Goal: Task Accomplishment & Management: Use online tool/utility

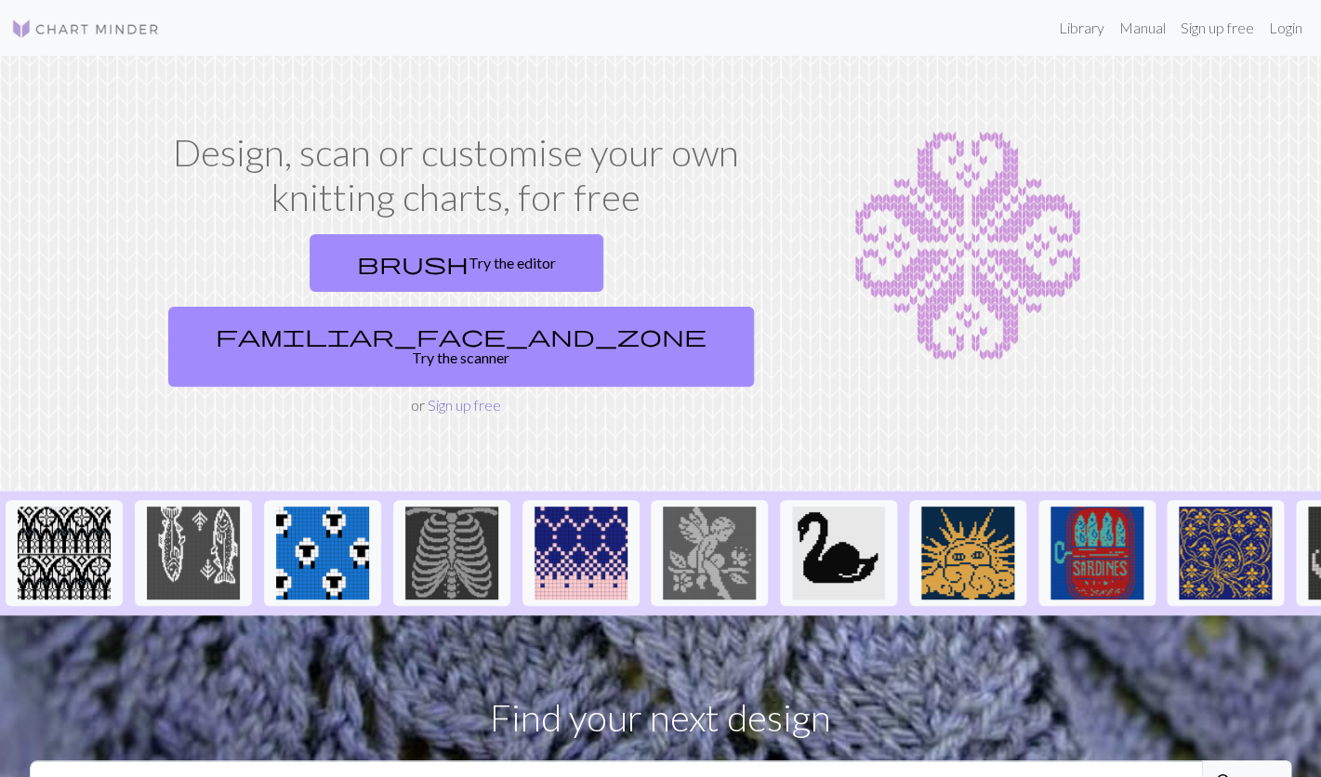
click at [478, 396] on link "Sign up free" at bounding box center [464, 405] width 73 height 18
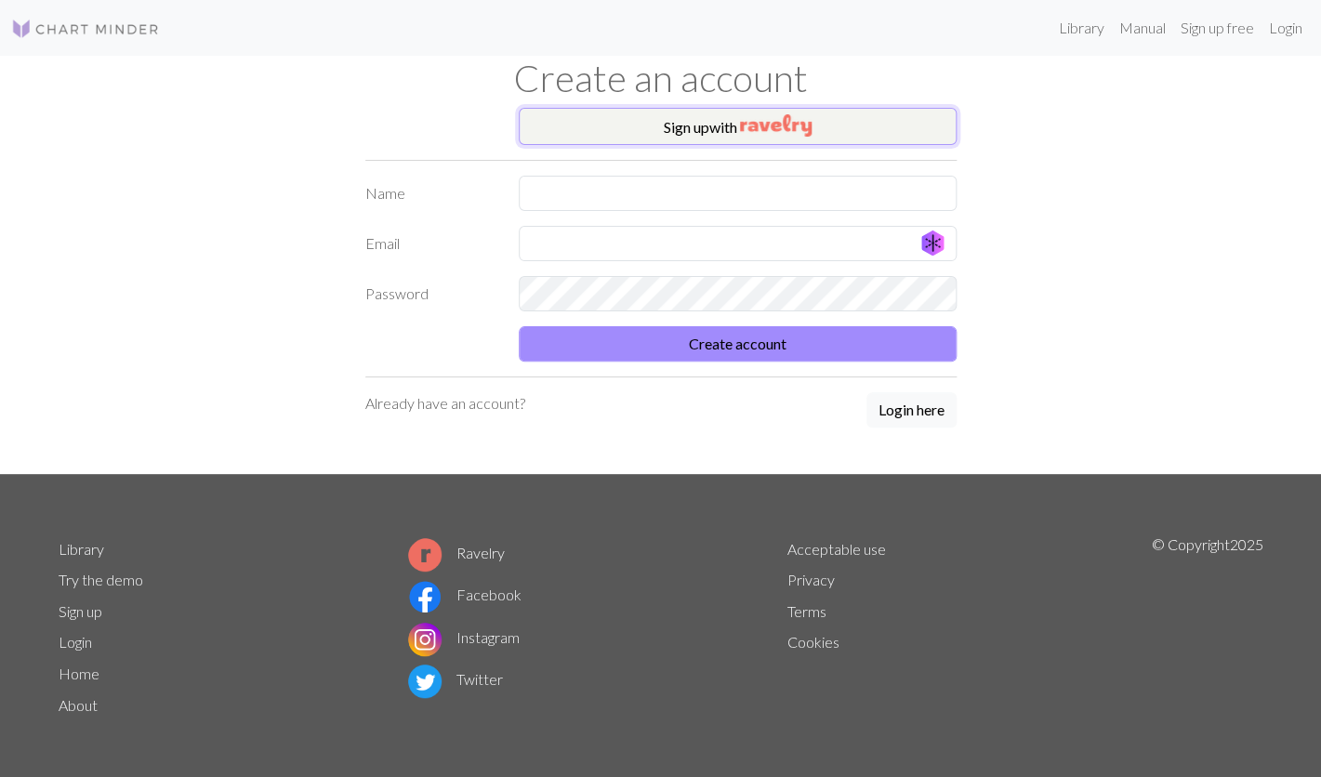
click at [702, 139] on button "Sign up with" at bounding box center [738, 126] width 438 height 37
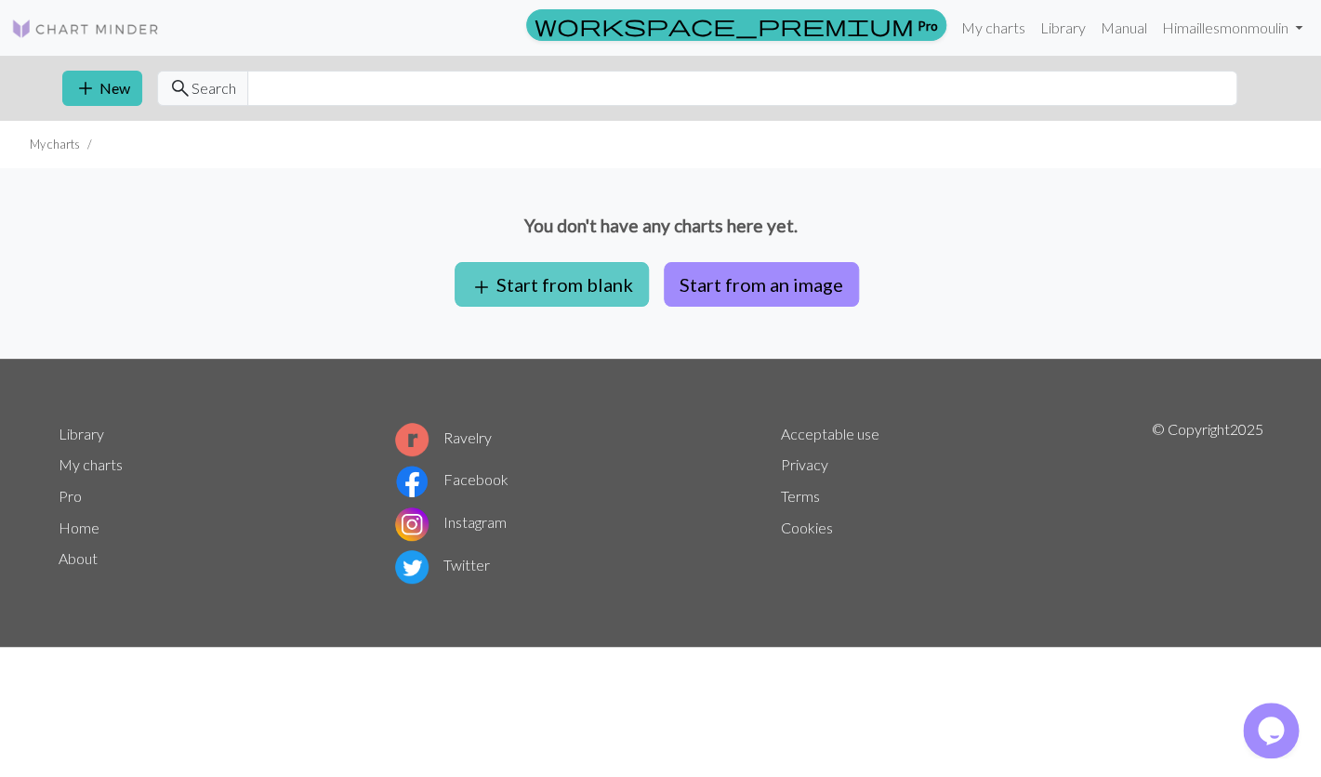
click at [584, 294] on button "add Start from blank" at bounding box center [552, 284] width 194 height 45
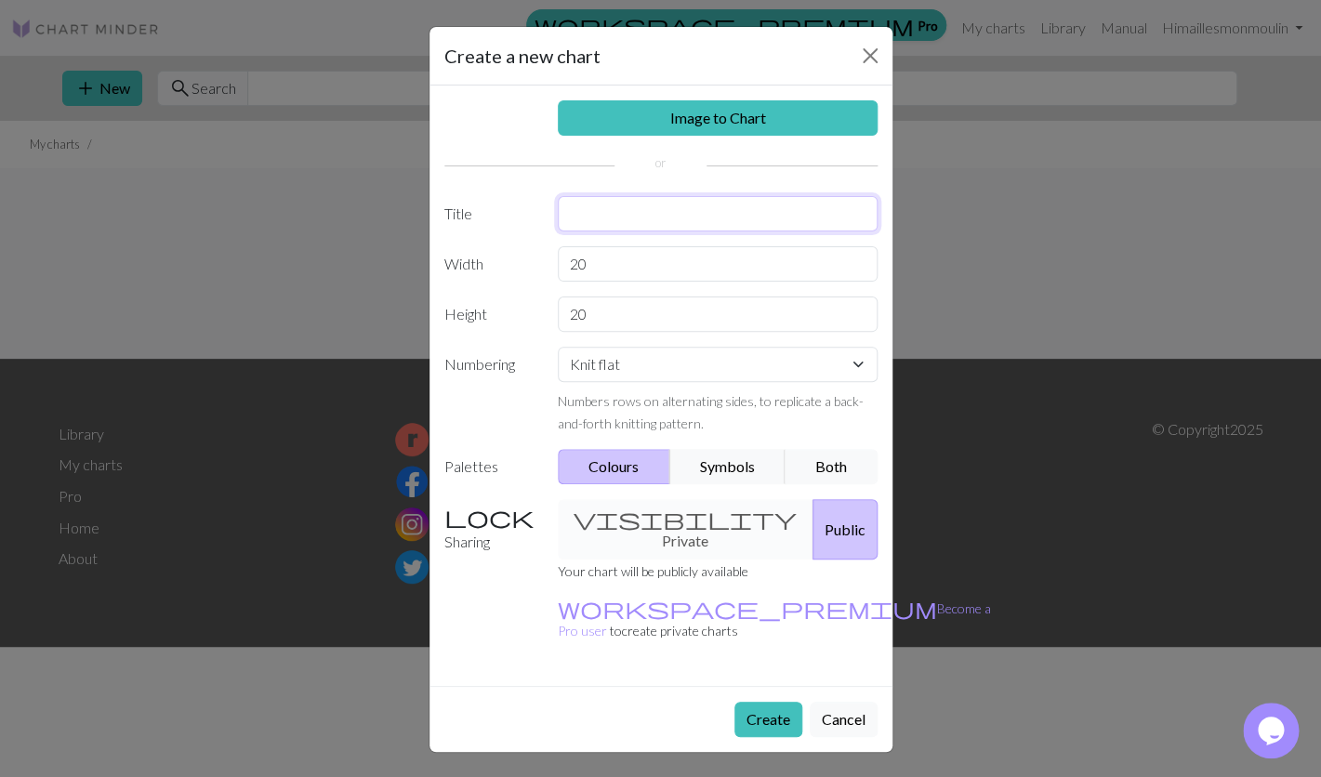
click at [605, 221] on input "text" at bounding box center [718, 213] width 320 height 35
type input "Sapin [PERSON_NAME][DATE]"
drag, startPoint x: 624, startPoint y: 267, endPoint x: 554, endPoint y: 269, distance: 69.7
click at [558, 269] on input "20" at bounding box center [718, 263] width 320 height 35
type input "34"
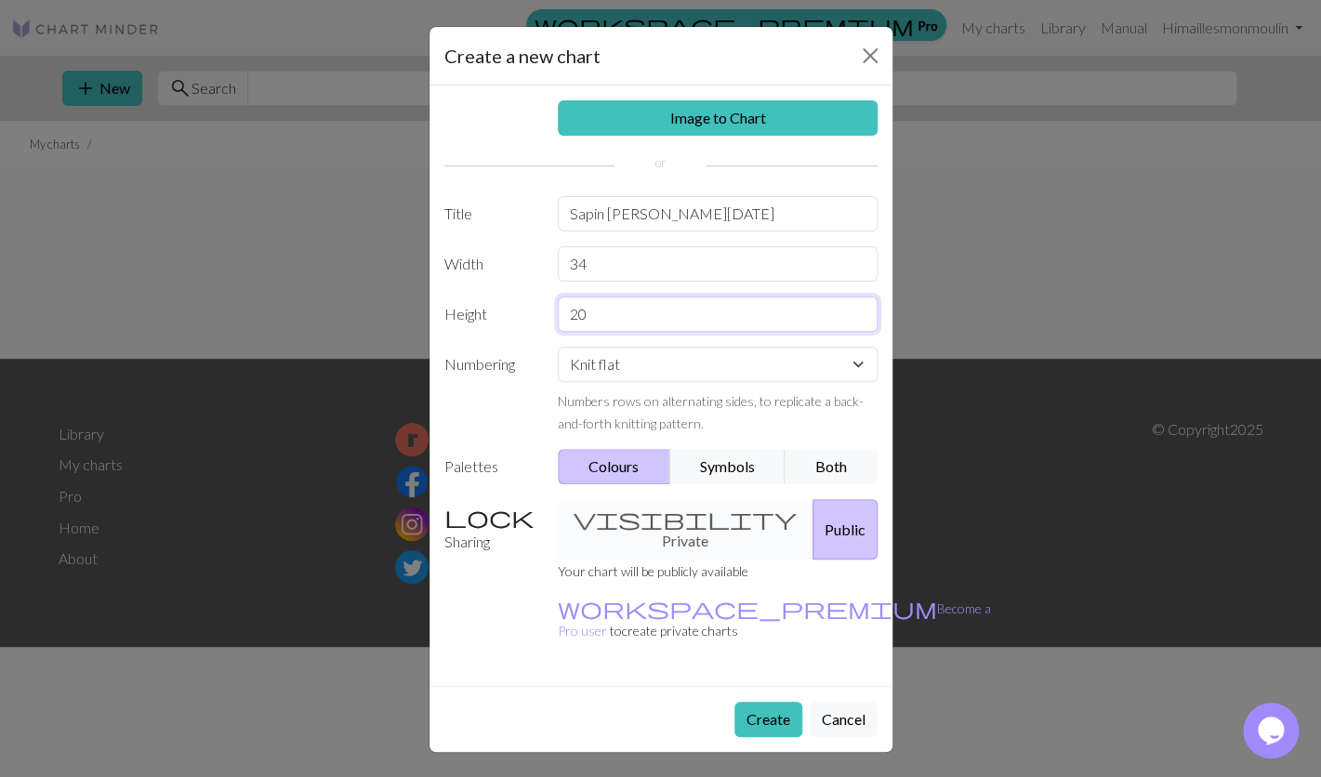
drag, startPoint x: 598, startPoint y: 317, endPoint x: 557, endPoint y: 317, distance: 40.9
click at [558, 317] on input "20" at bounding box center [718, 314] width 320 height 35
type input "18"
click at [706, 463] on button "Symbols" at bounding box center [727, 466] width 117 height 35
click at [847, 467] on button "Both" at bounding box center [831, 466] width 93 height 35
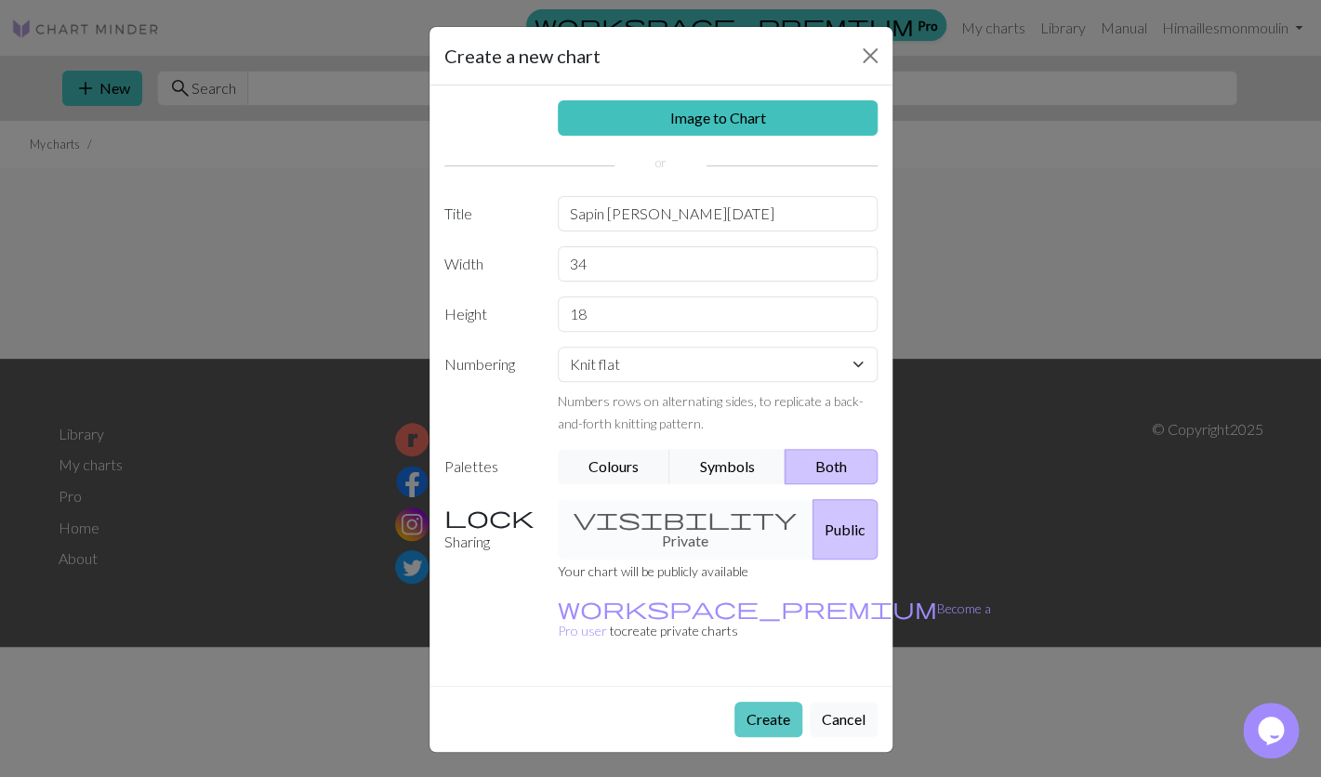
click at [765, 702] on button "Create" at bounding box center [768, 719] width 68 height 35
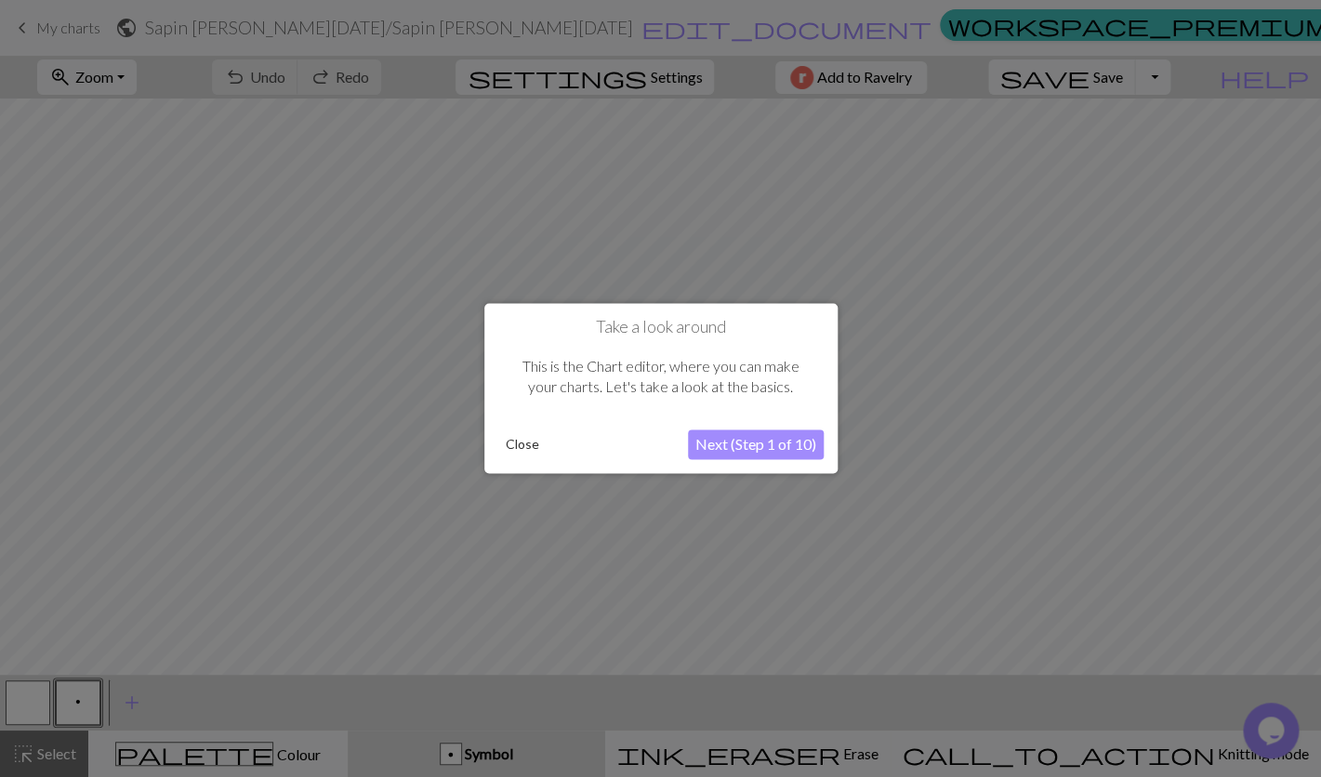
click at [530, 445] on button "Close" at bounding box center [522, 445] width 48 height 28
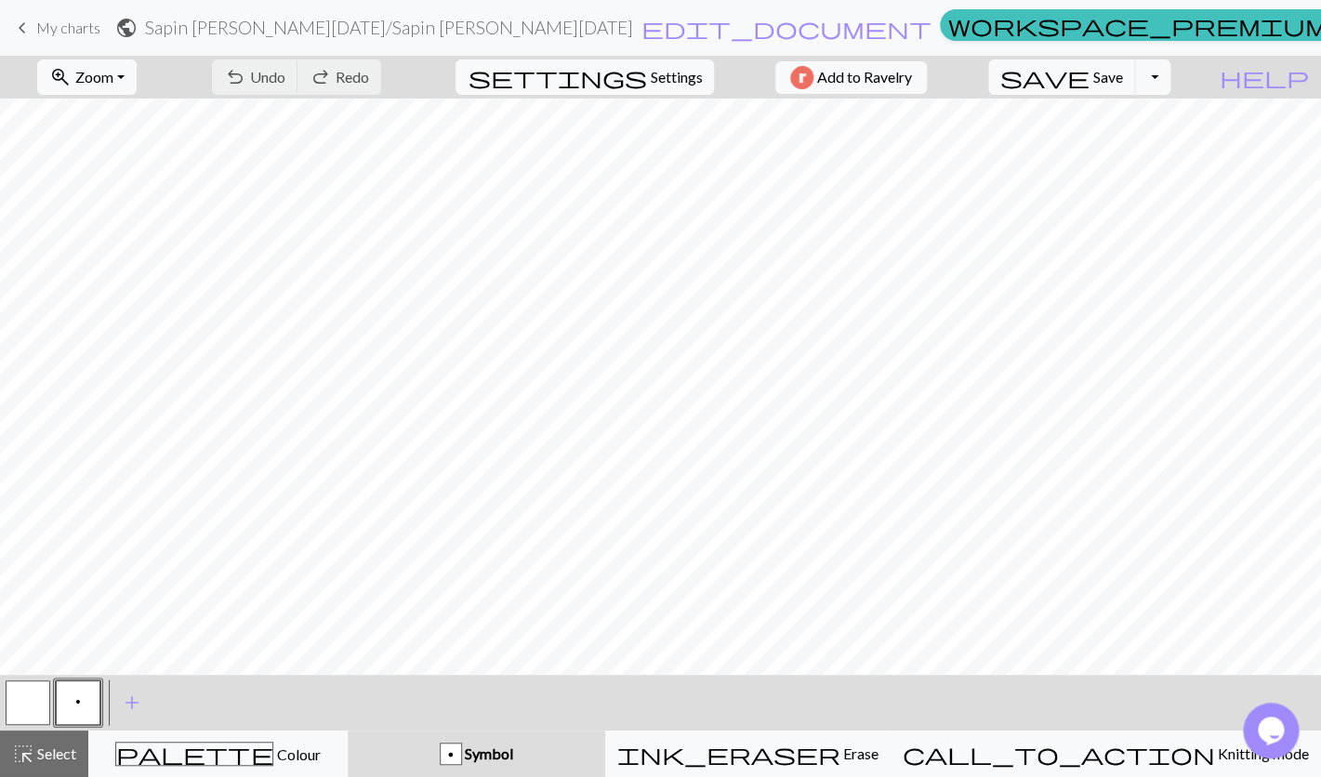
click at [513, 750] on span "Symbol" at bounding box center [487, 754] width 51 height 18
drag, startPoint x: 36, startPoint y: 688, endPoint x: 50, endPoint y: 682, distance: 15.0
click at [40, 686] on button "button" at bounding box center [28, 702] width 45 height 45
drag, startPoint x: 81, startPoint y: 694, endPoint x: 90, endPoint y: 691, distance: 10.0
click at [81, 694] on button "p" at bounding box center [78, 702] width 45 height 45
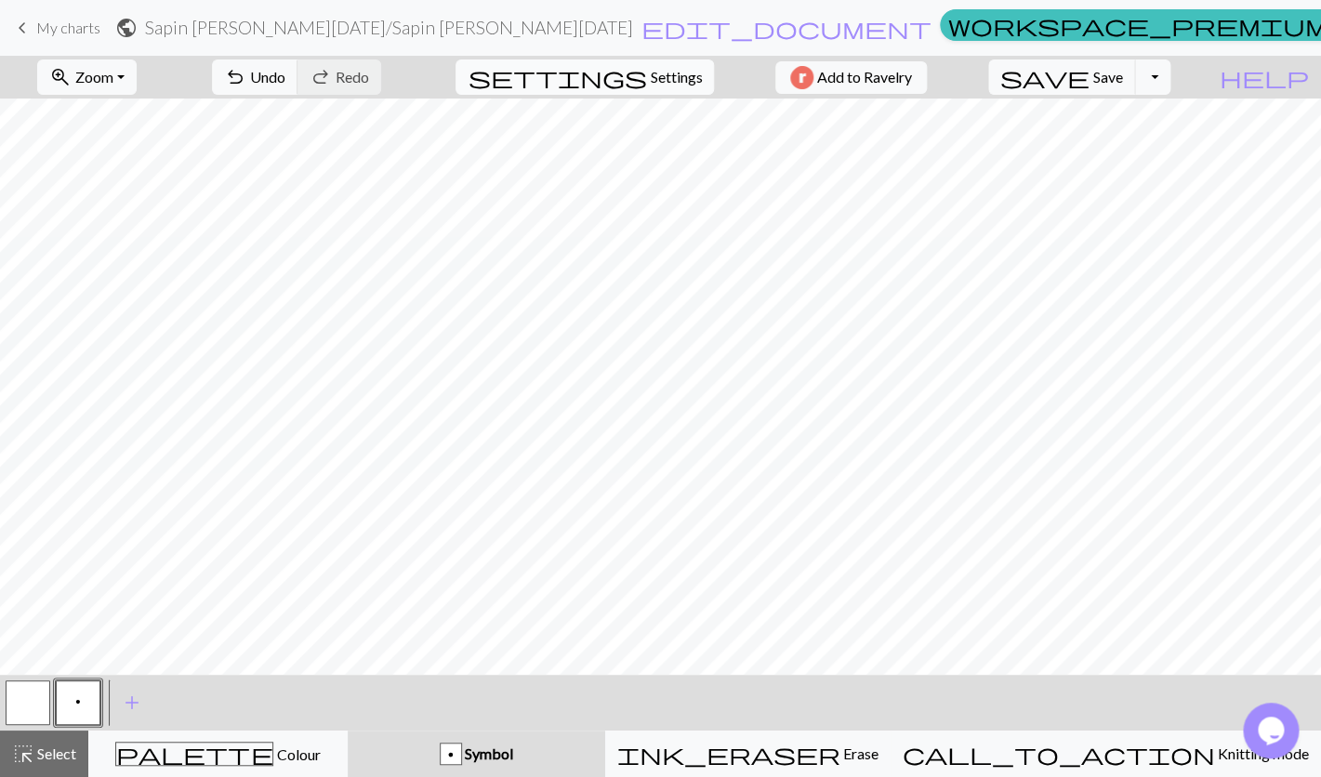
click at [681, 84] on span "Settings" at bounding box center [676, 77] width 52 height 22
select select "aran"
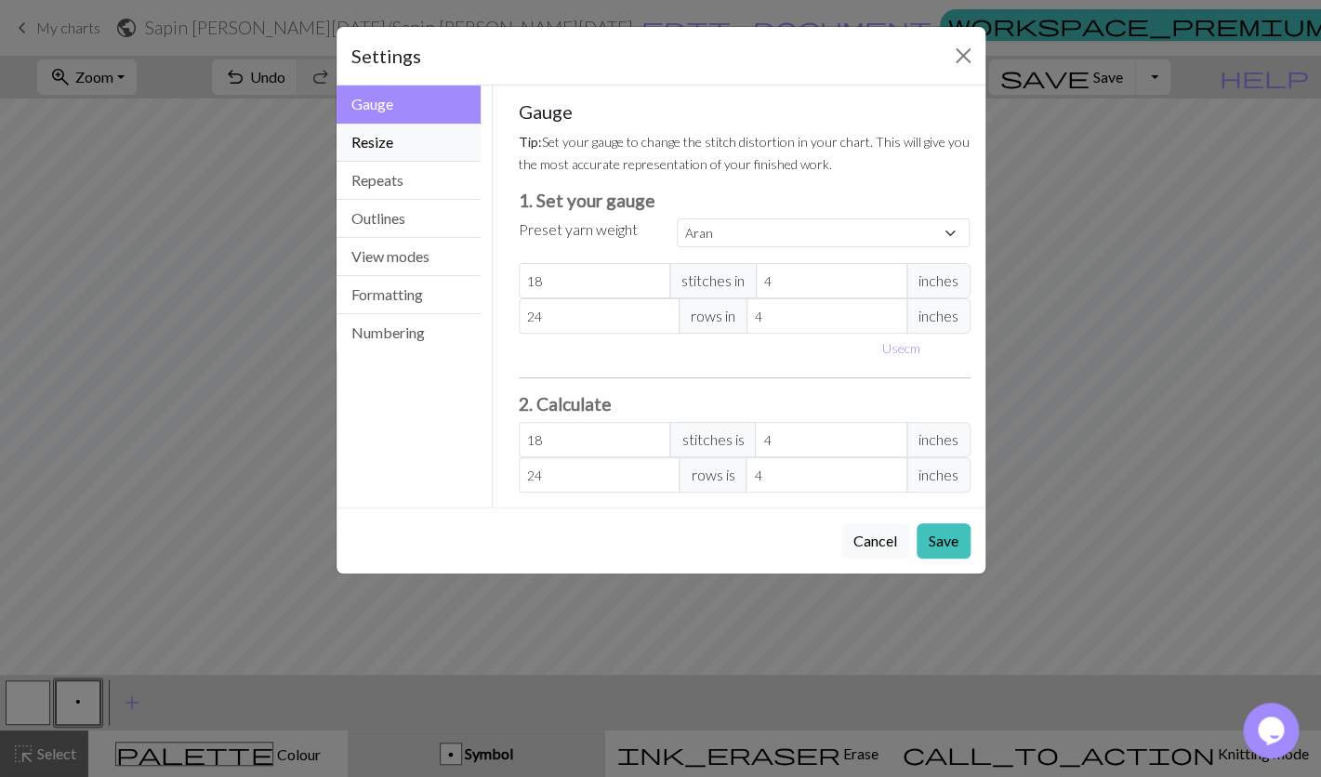
click at [439, 144] on button "Resize" at bounding box center [408, 143] width 145 height 38
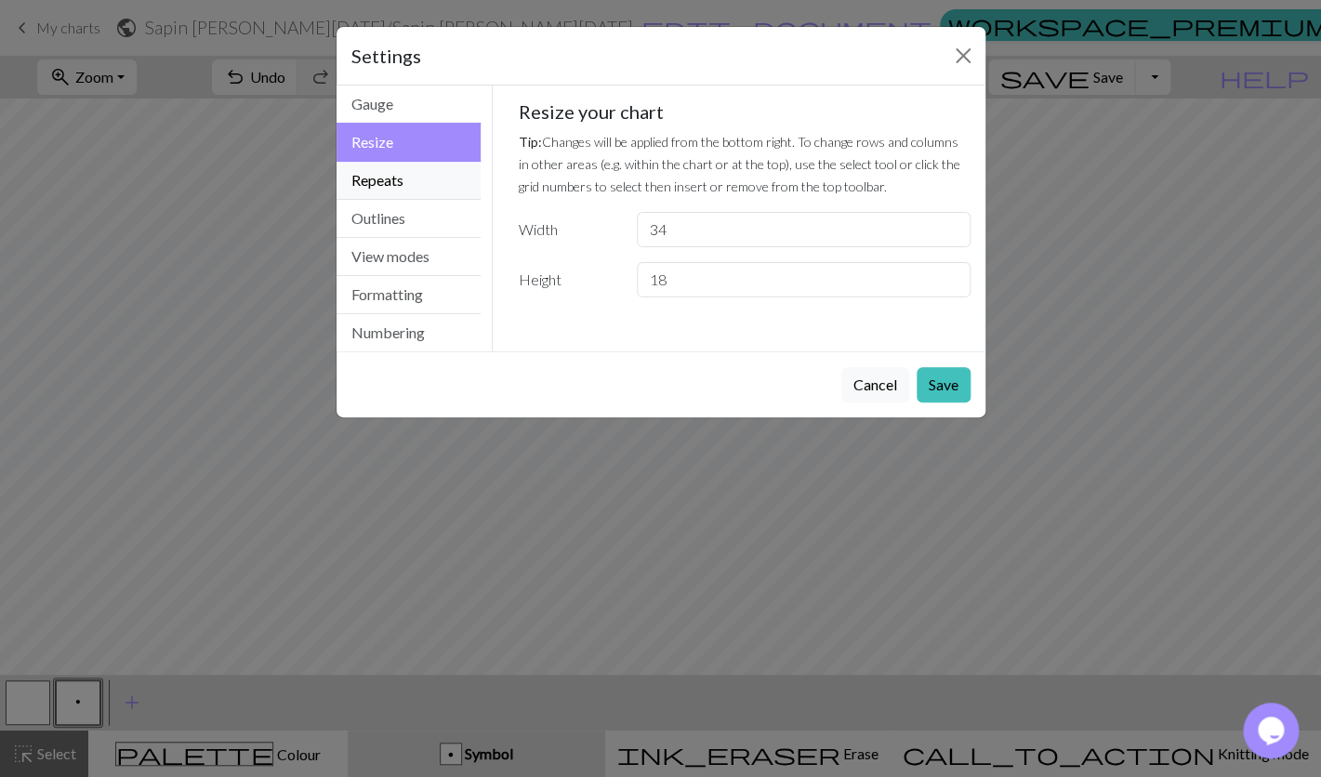
click at [442, 178] on button "Repeats" at bounding box center [408, 181] width 145 height 38
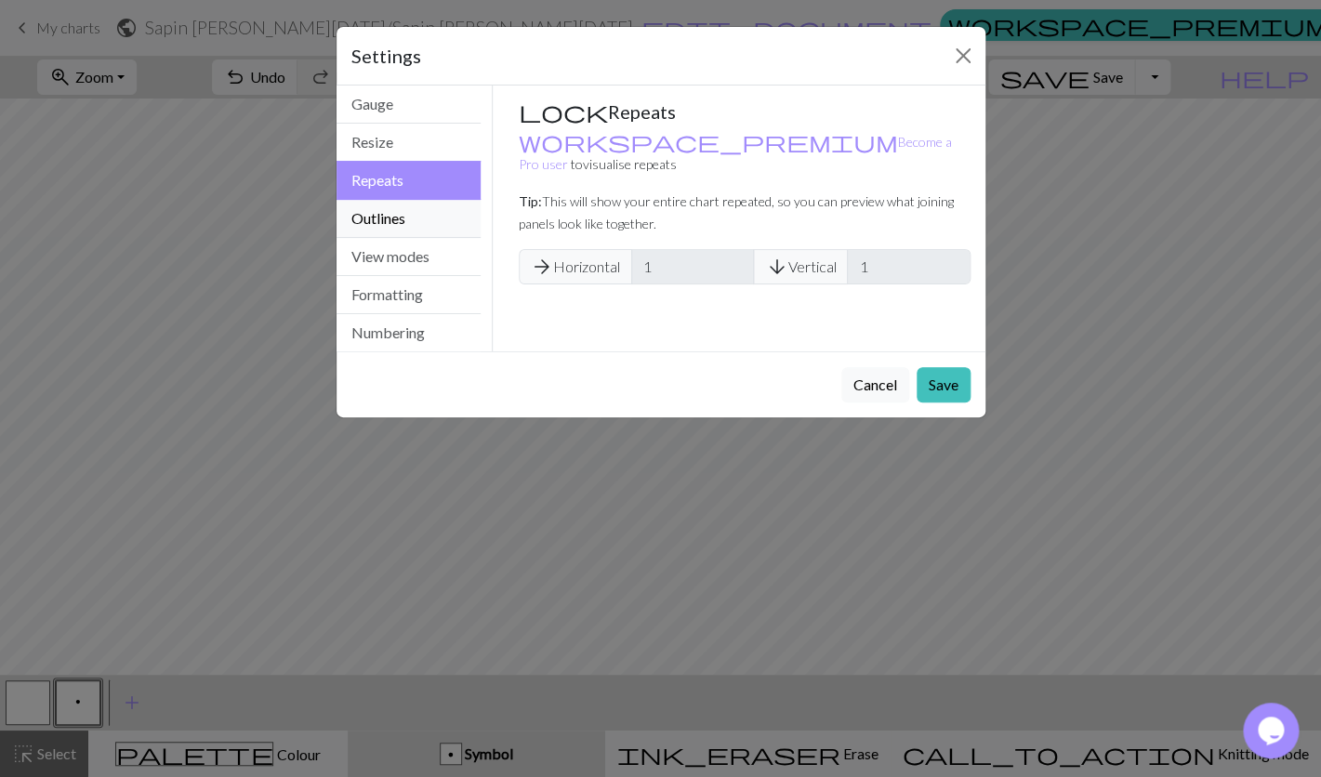
click at [440, 218] on button "Outlines" at bounding box center [408, 219] width 145 height 38
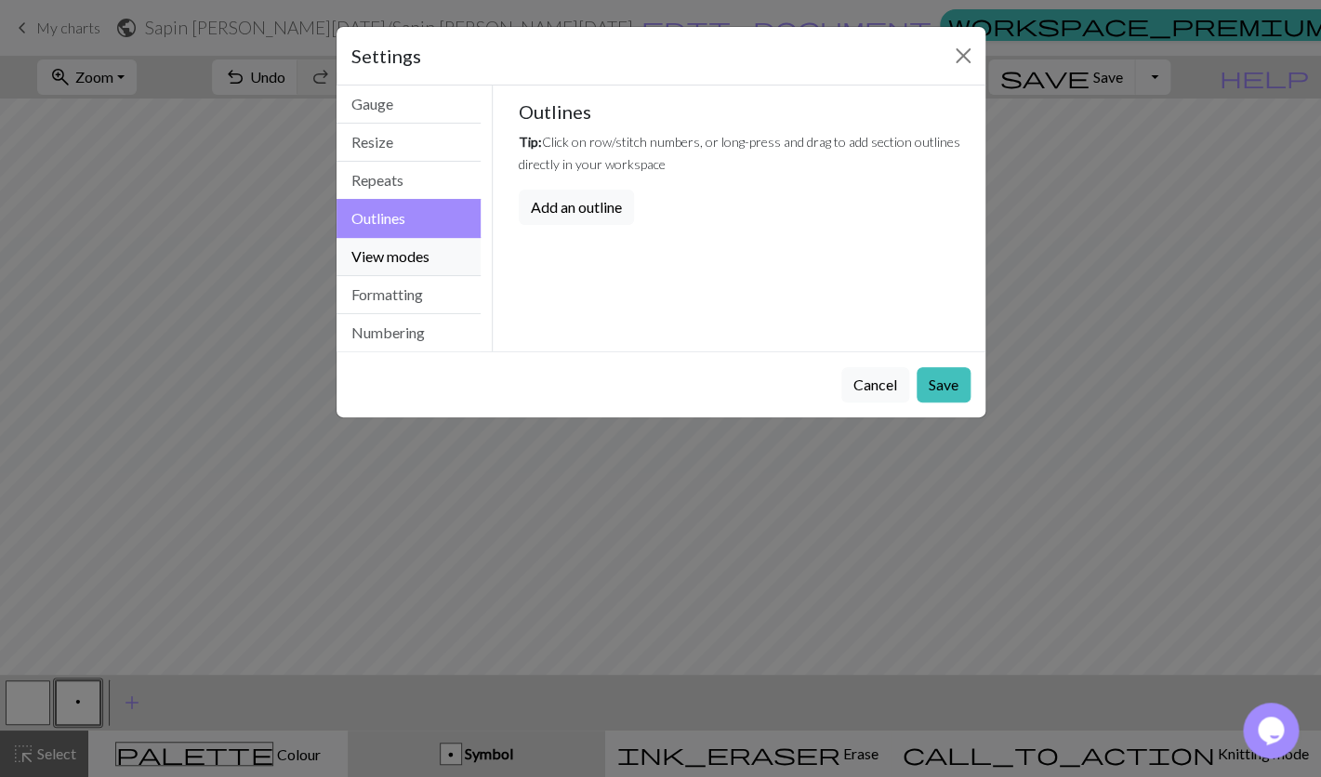
click at [426, 255] on button "View modes" at bounding box center [408, 257] width 145 height 38
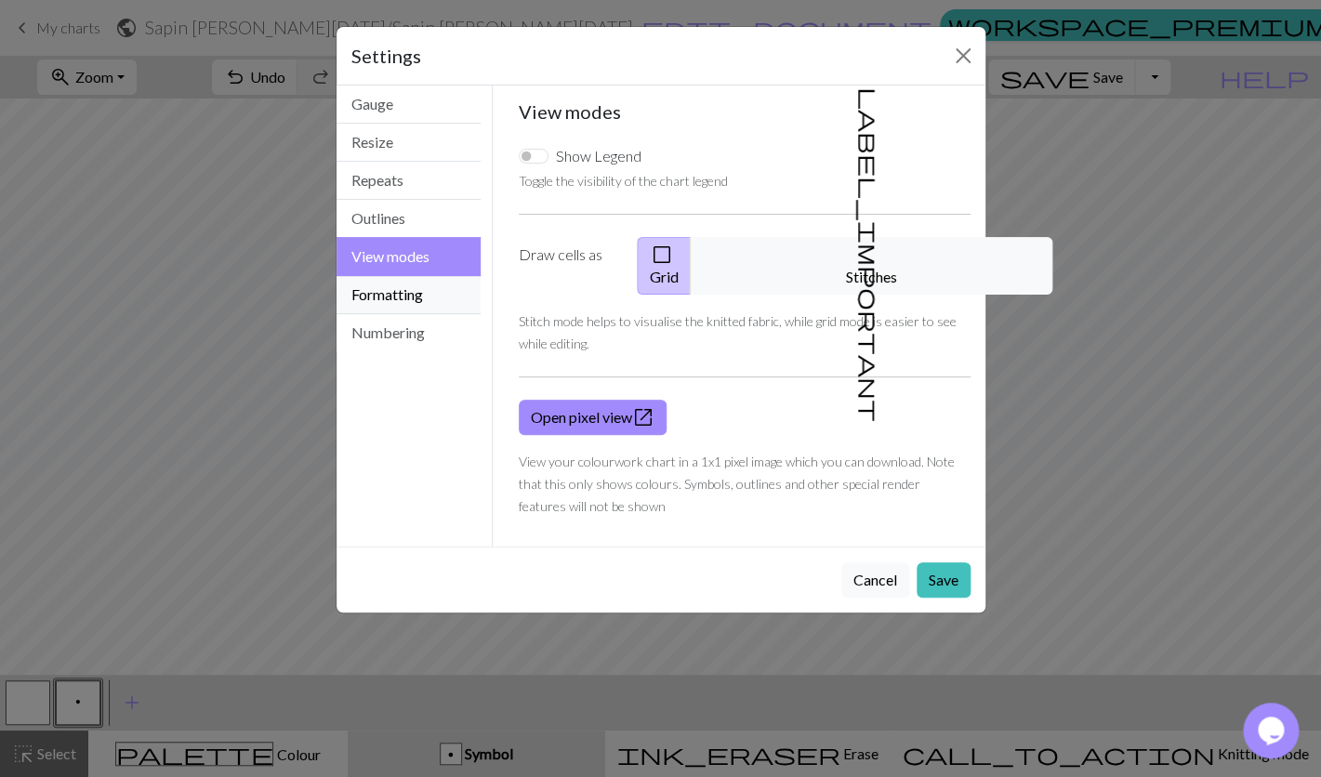
click at [412, 302] on button "Formatting" at bounding box center [408, 295] width 145 height 38
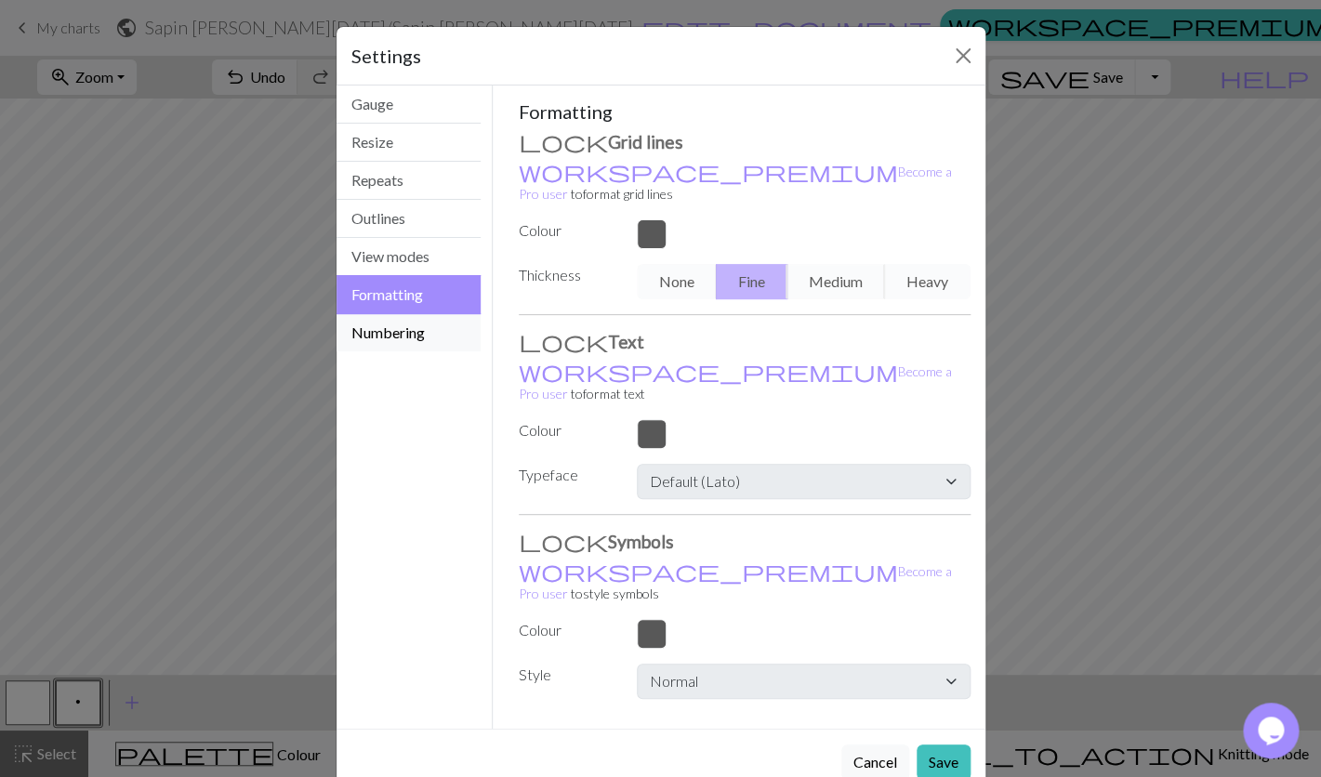
click at [435, 333] on button "Numbering" at bounding box center [408, 332] width 145 height 37
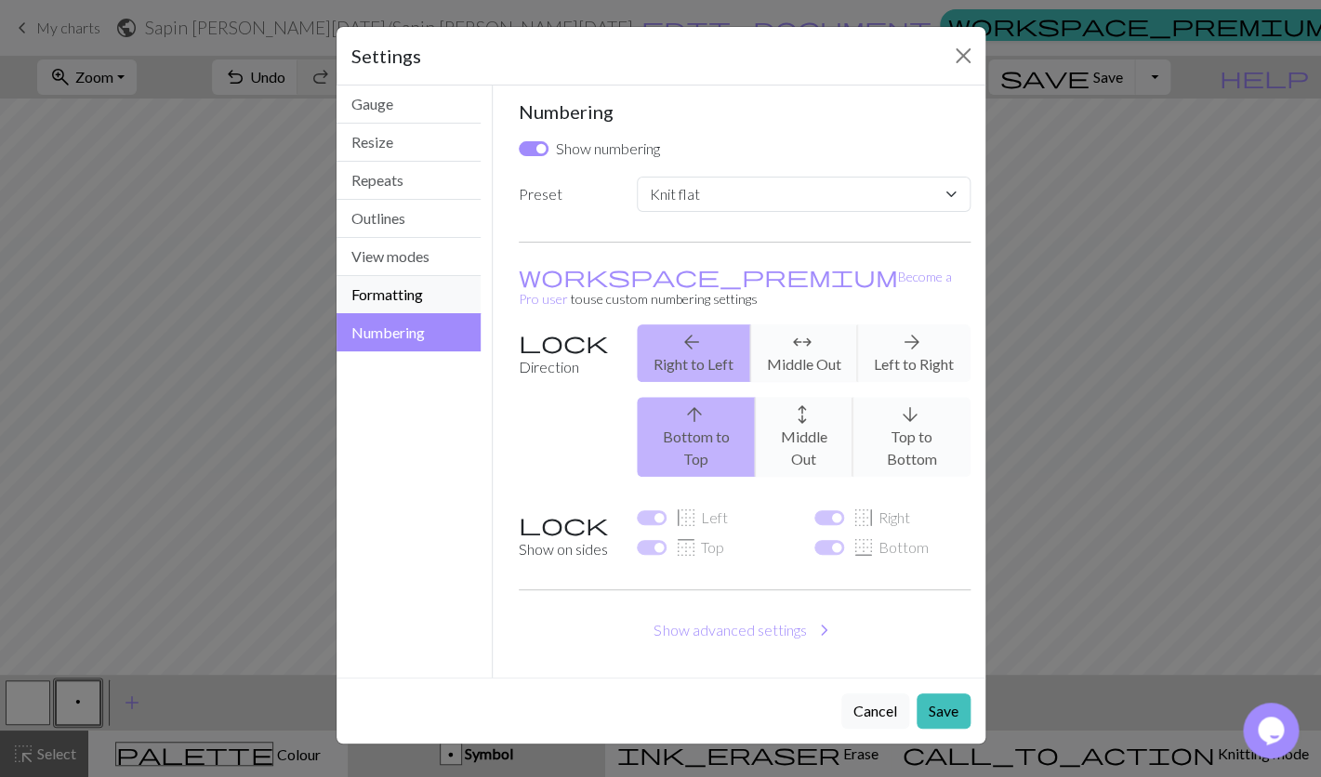
click at [429, 284] on button "Formatting" at bounding box center [408, 295] width 145 height 38
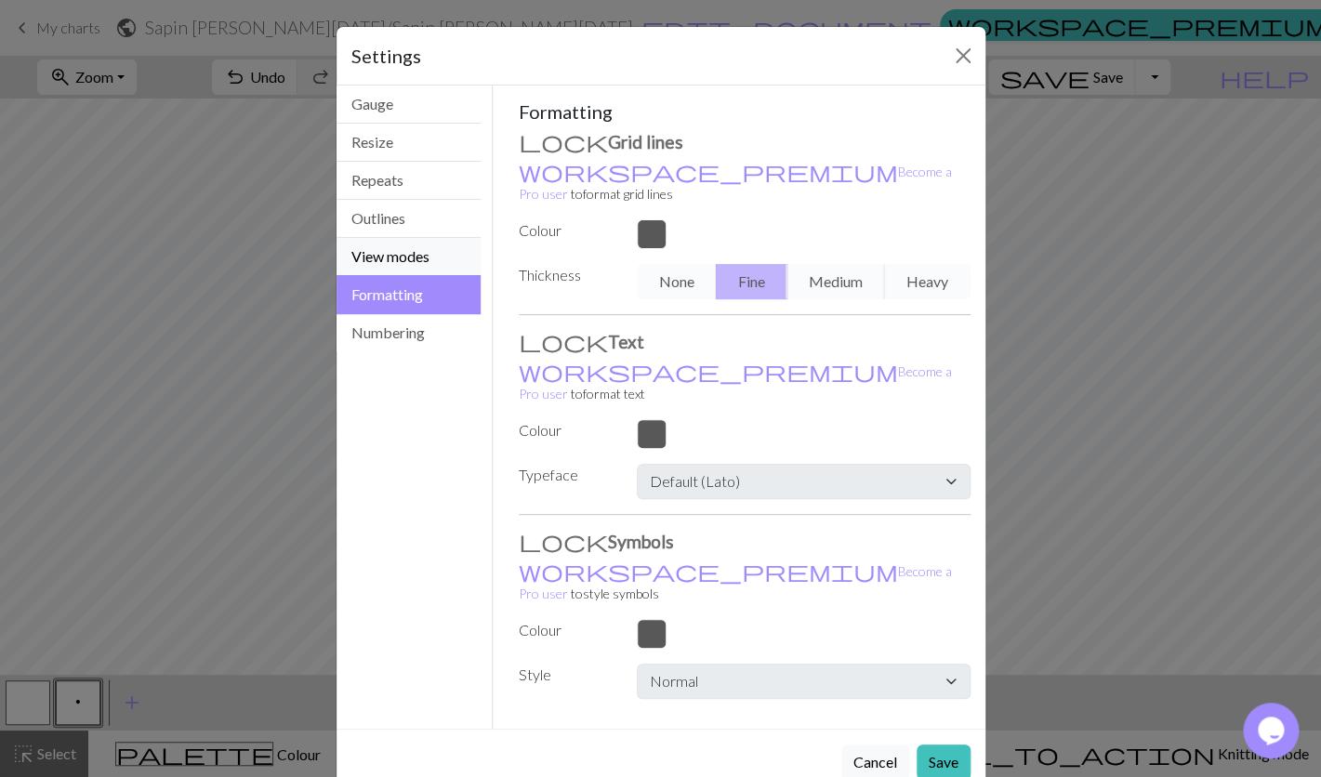
click at [451, 251] on button "View modes" at bounding box center [408, 257] width 145 height 38
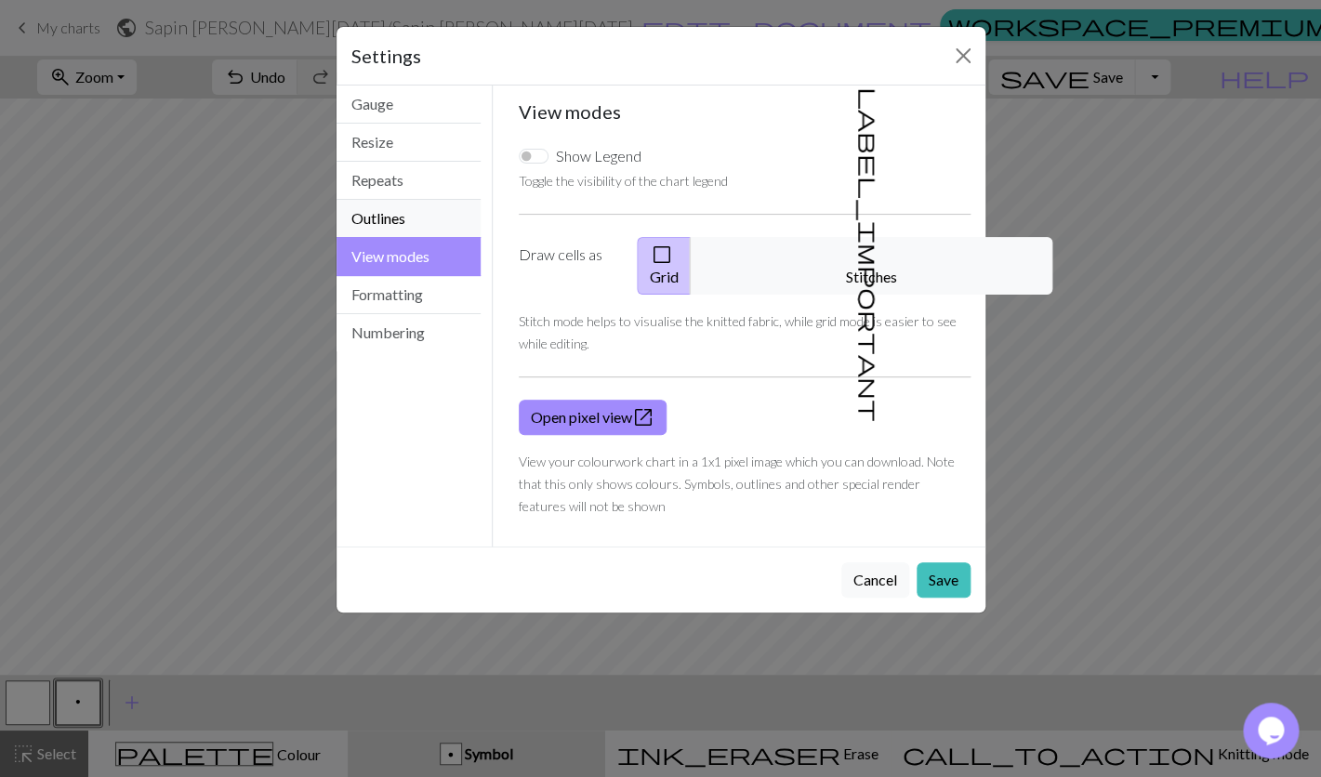
click at [438, 216] on button "Outlines" at bounding box center [408, 219] width 145 height 38
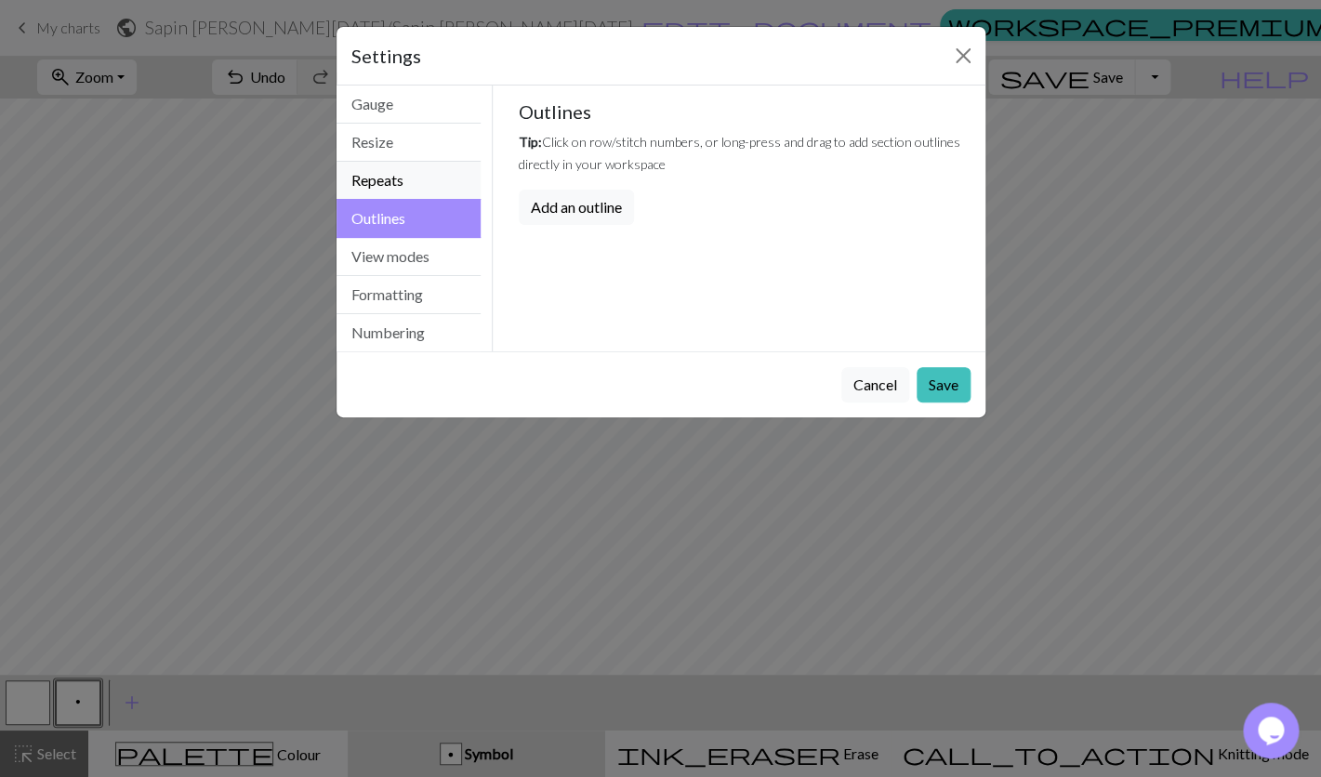
click at [429, 176] on button "Repeats" at bounding box center [408, 181] width 145 height 38
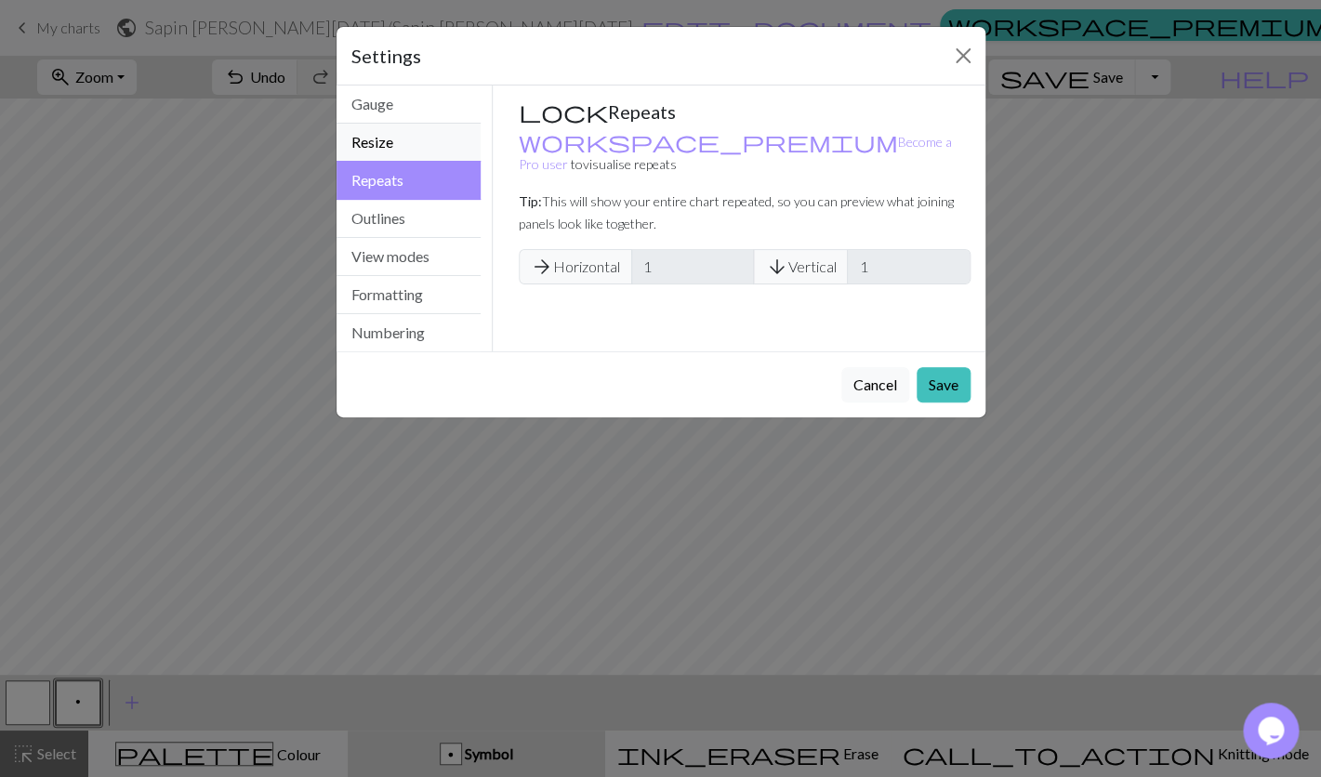
click at [415, 142] on button "Resize" at bounding box center [408, 143] width 145 height 38
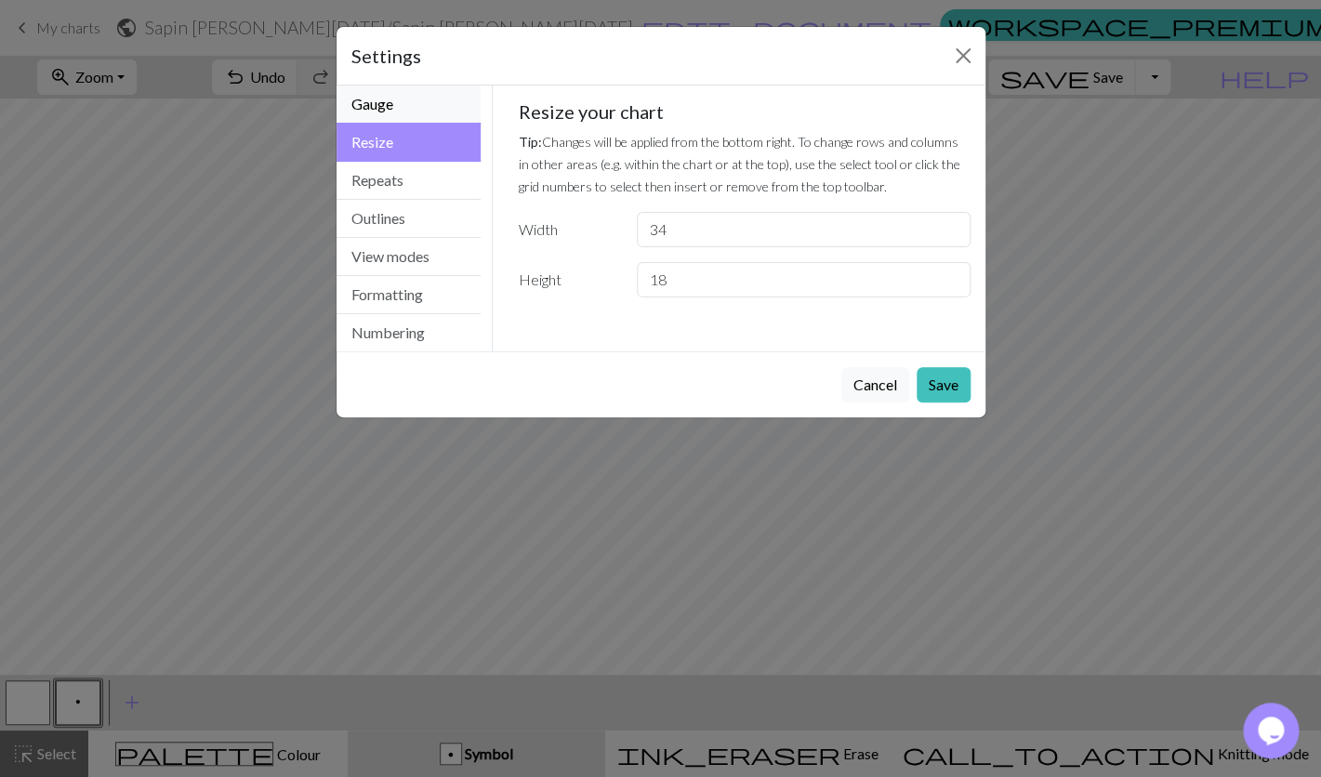
click at [421, 106] on button "Gauge" at bounding box center [408, 105] width 145 height 38
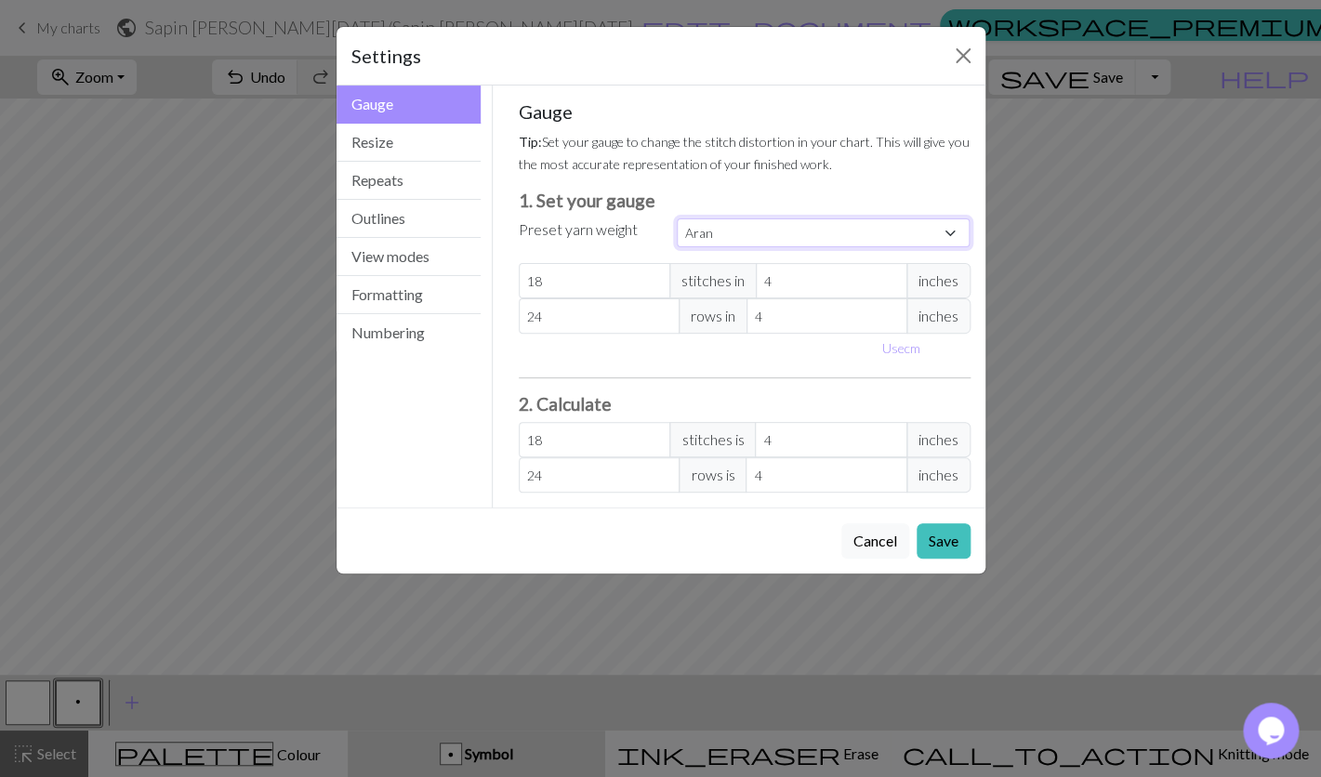
click option "Aran" at bounding box center [0, 0] width 0 height 0
click at [930, 284] on span "inches" at bounding box center [938, 280] width 64 height 35
click at [909, 353] on button "Use cm" at bounding box center [901, 348] width 55 height 29
type input "10.16"
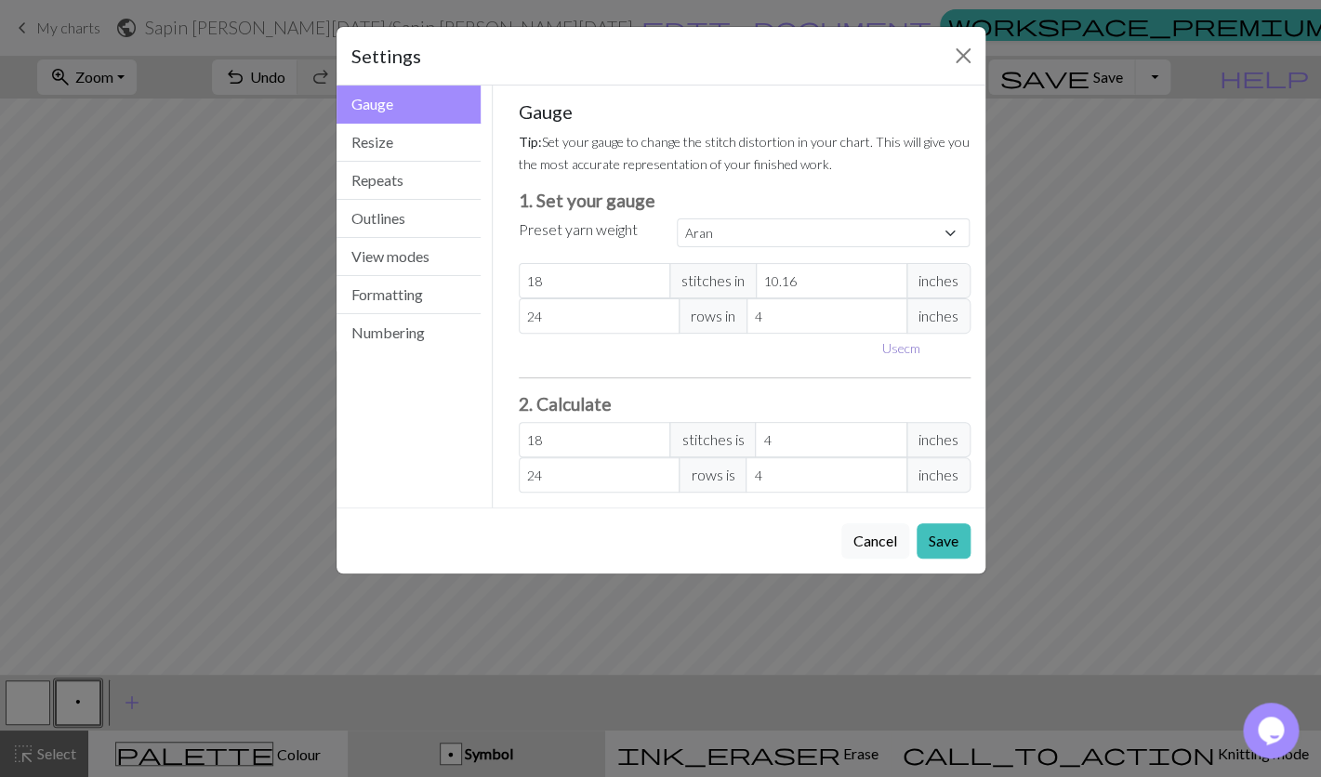
type input "10.16"
drag, startPoint x: 817, startPoint y: 285, endPoint x: 791, endPoint y: 283, distance: 26.1
click at [791, 283] on input "10.16" at bounding box center [847, 280] width 162 height 35
select select "custom"
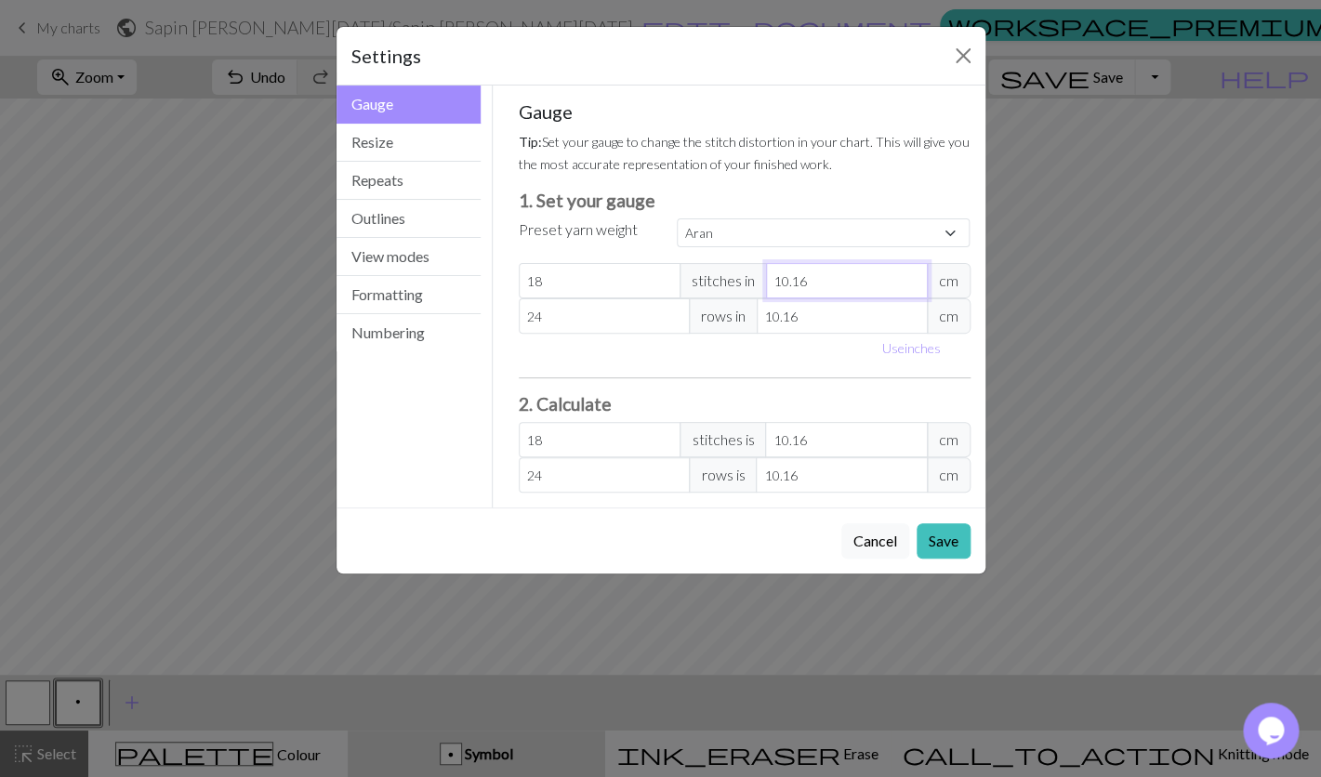
type input "10"
type input "18.29"
type input "10"
drag, startPoint x: 813, startPoint y: 319, endPoint x: 780, endPoint y: 321, distance: 33.5
click at [780, 321] on input "10.16" at bounding box center [842, 315] width 171 height 35
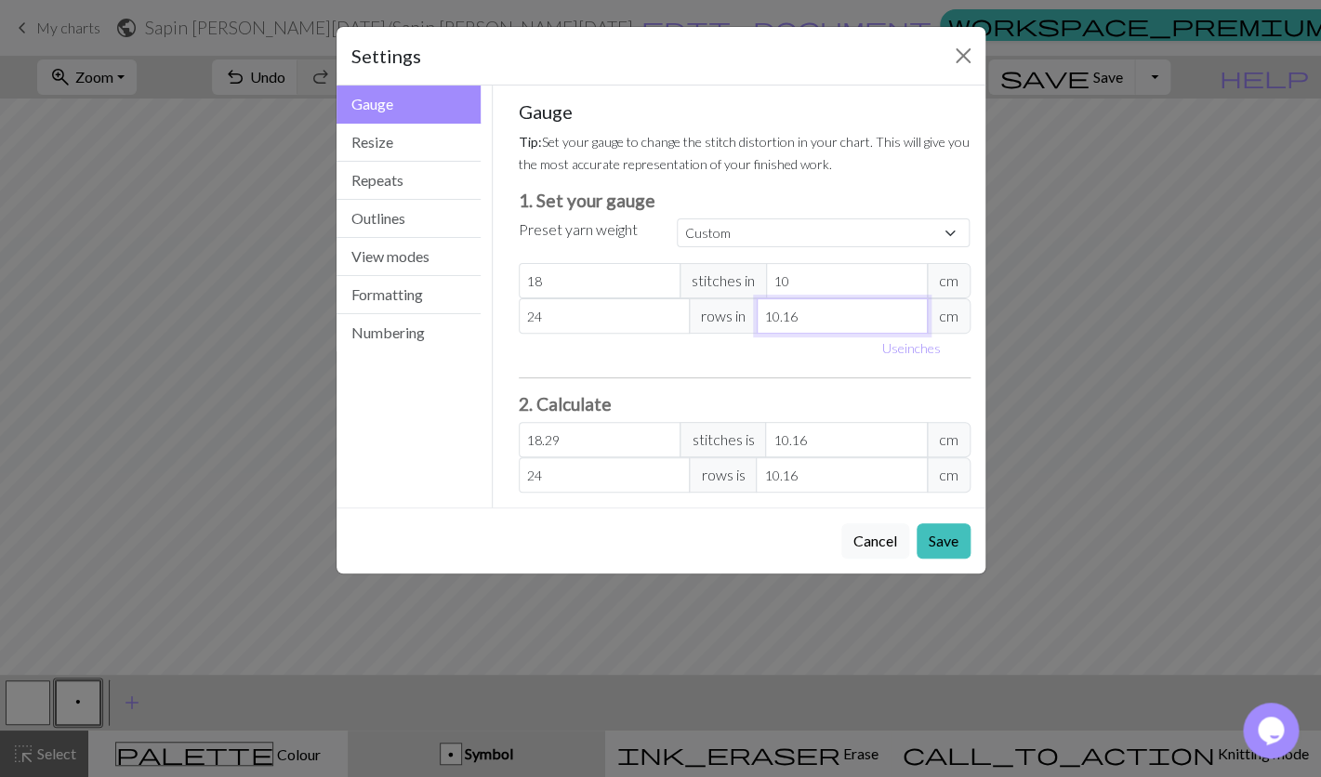
type input "10"
type input "24.38"
type input "10"
drag, startPoint x: 592, startPoint y: 279, endPoint x: 523, endPoint y: 280, distance: 68.8
click at [523, 280] on input "18" at bounding box center [600, 280] width 162 height 35
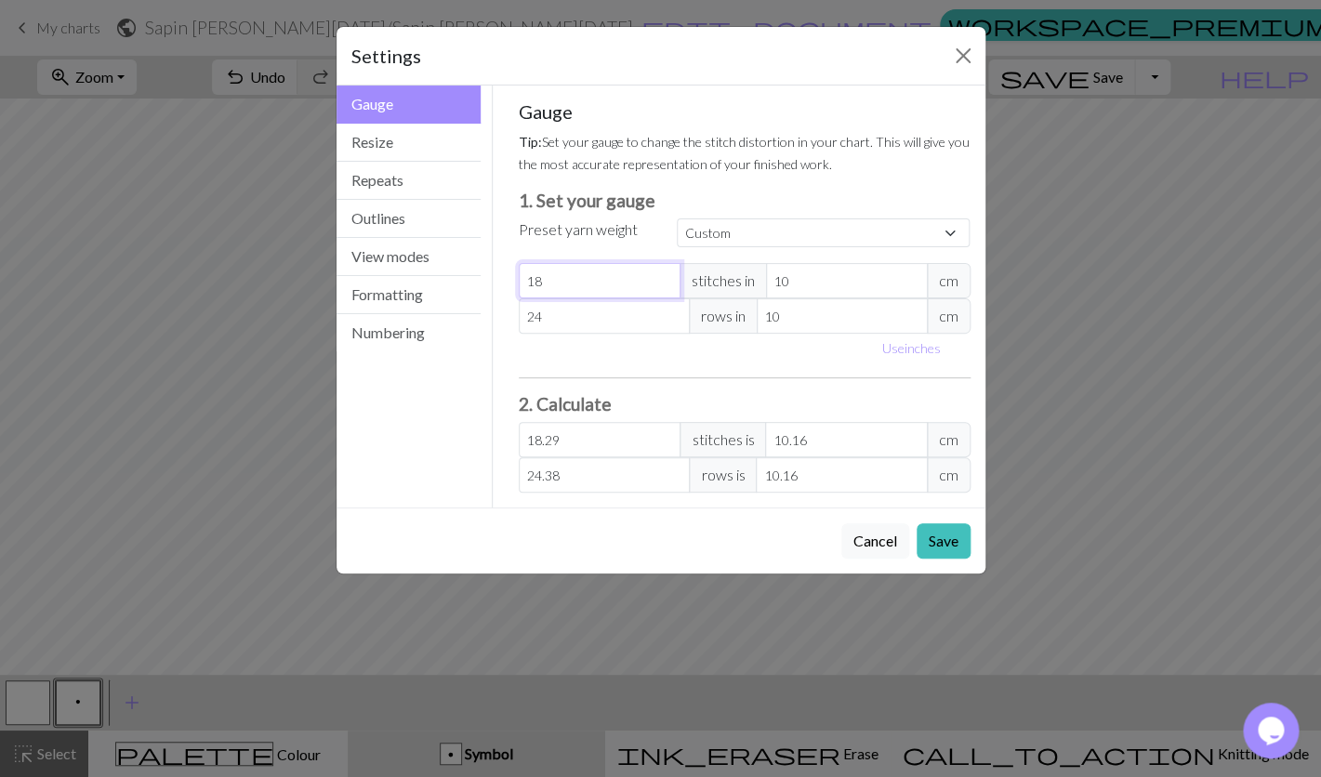
type input "1"
type input "1.02"
type input "13"
type input "13.21"
type input "13"
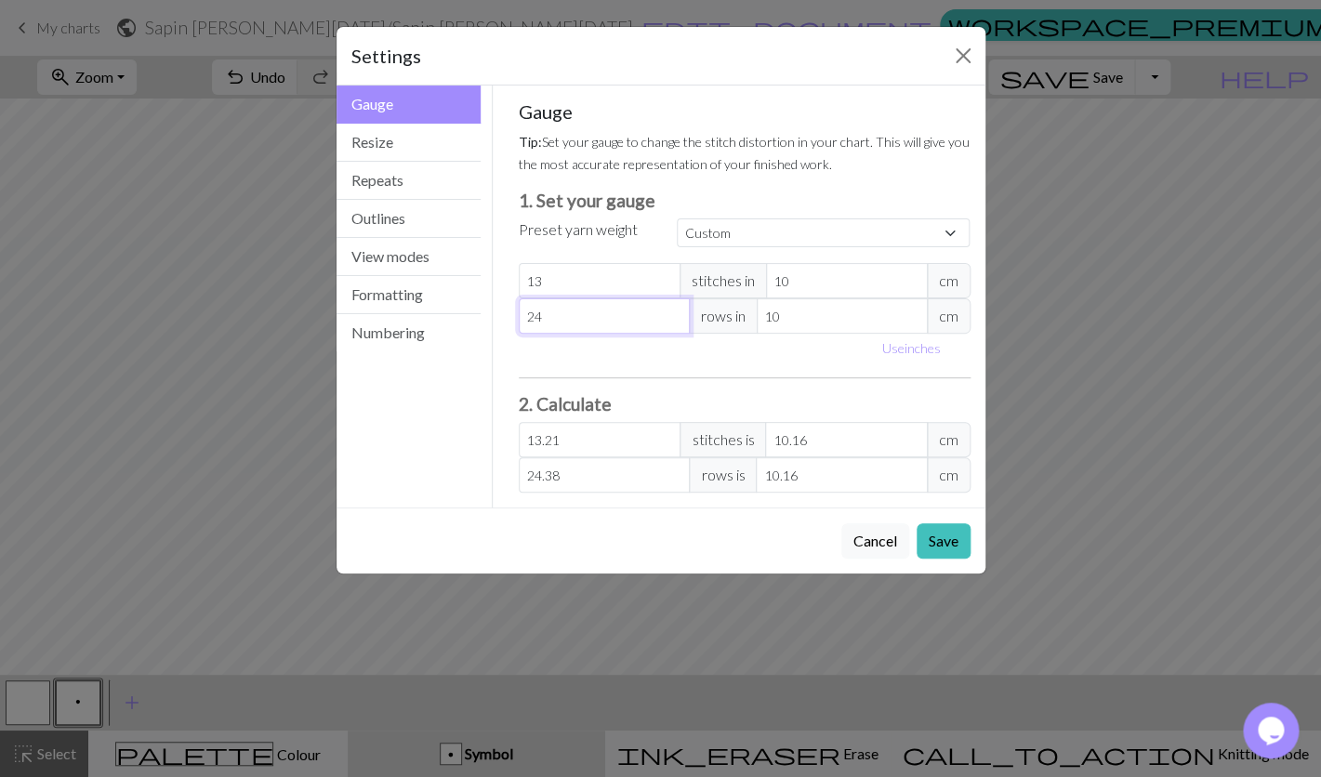
drag, startPoint x: 566, startPoint y: 323, endPoint x: 512, endPoint y: 317, distance: 54.2
click at [519, 317] on input "24" at bounding box center [604, 315] width 171 height 35
type input "2"
type input "2.03"
type input "23"
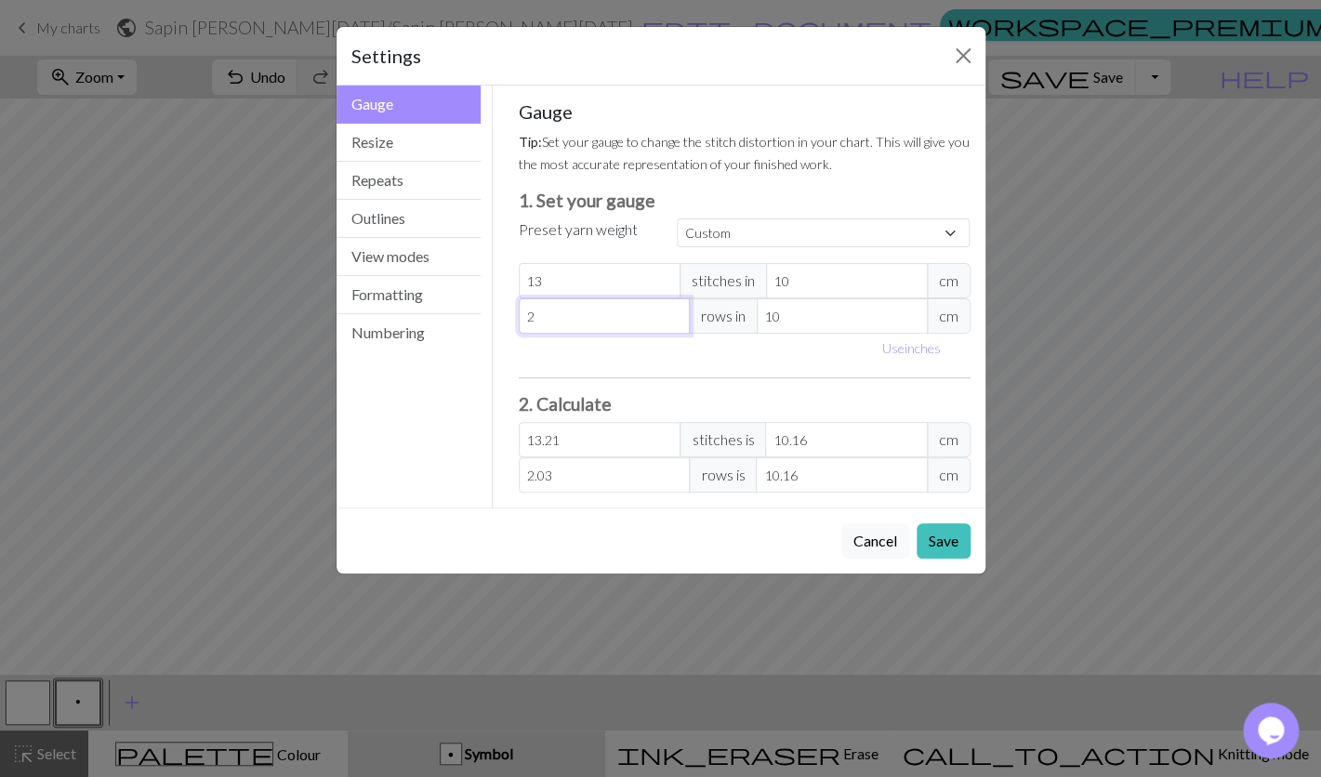
type input "23.37"
type input "23"
click at [593, 352] on div "Use inches" at bounding box center [745, 348] width 474 height 29
click option "Custom" at bounding box center [0, 0] width 0 height 0
click at [934, 550] on button "Save" at bounding box center [943, 540] width 54 height 35
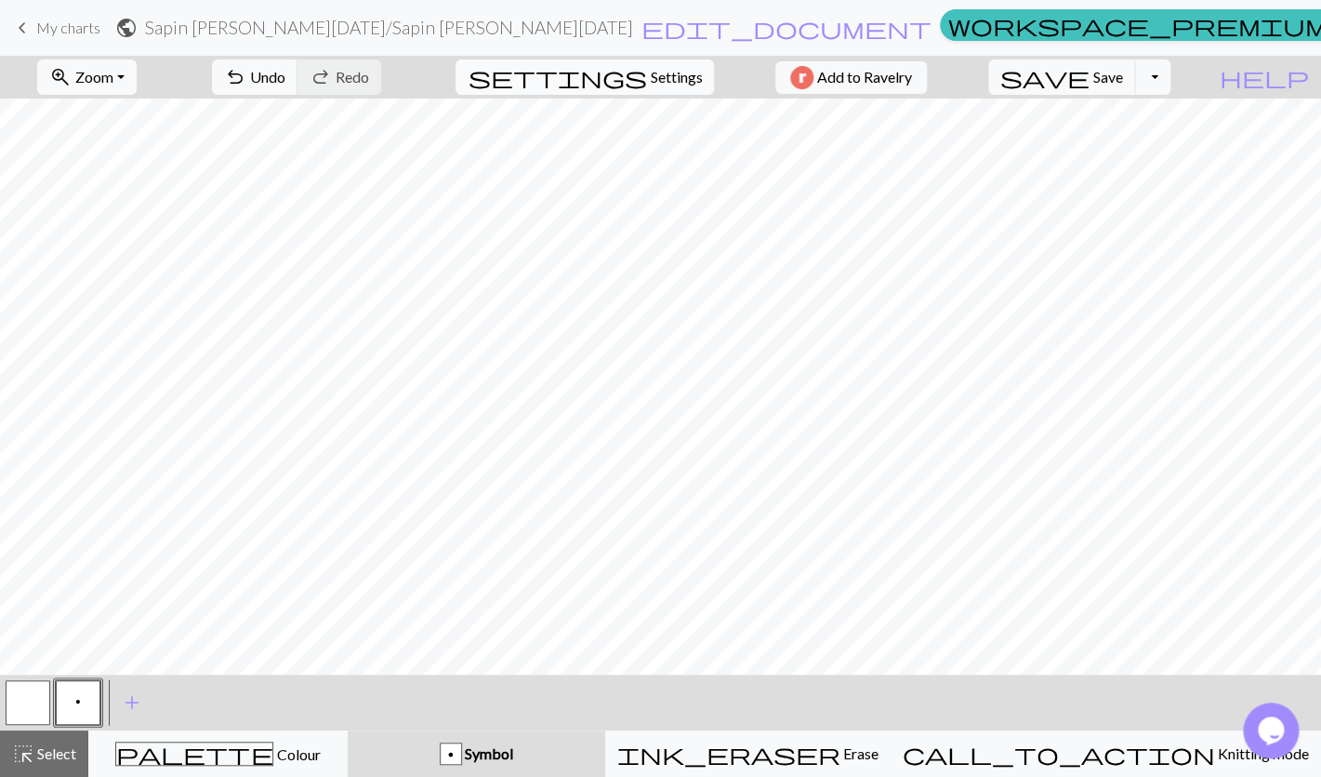
click at [686, 76] on span "Settings" at bounding box center [676, 77] width 52 height 22
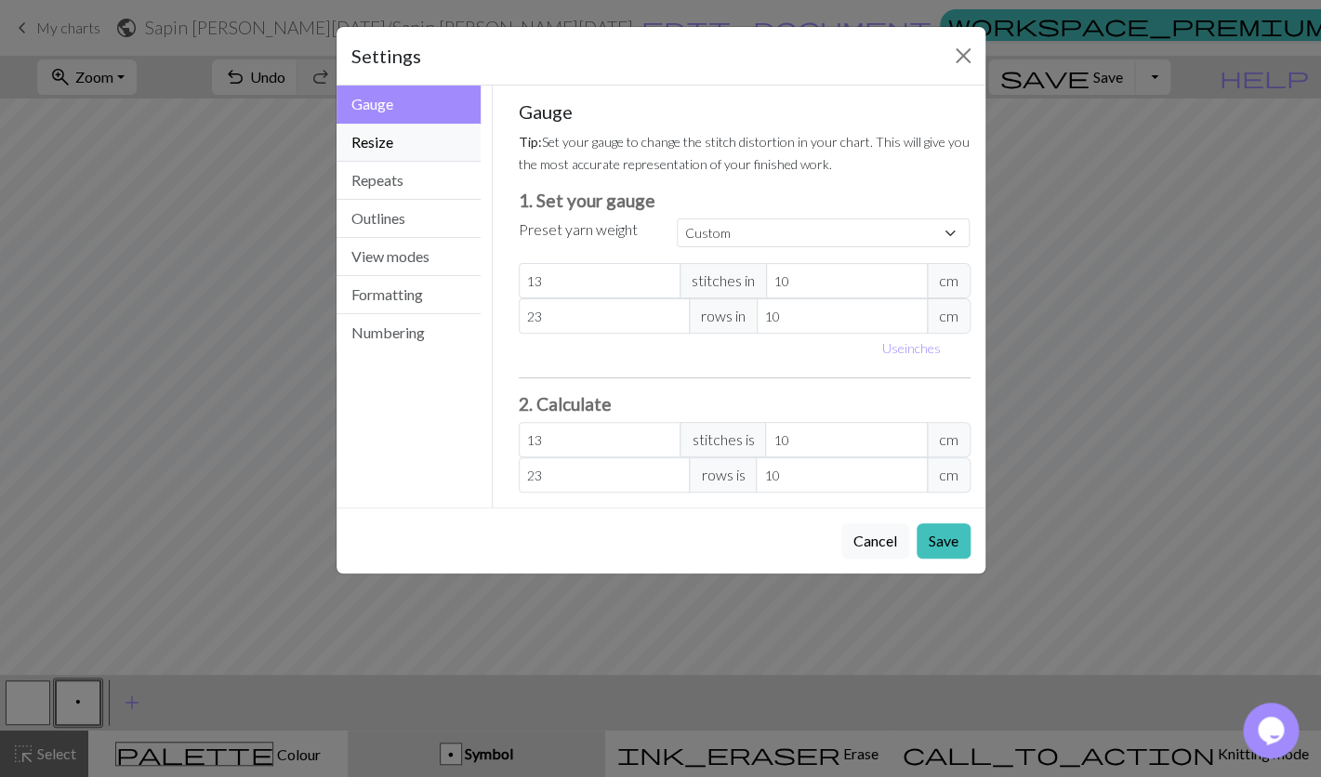
click at [408, 148] on button "Resize" at bounding box center [408, 143] width 145 height 38
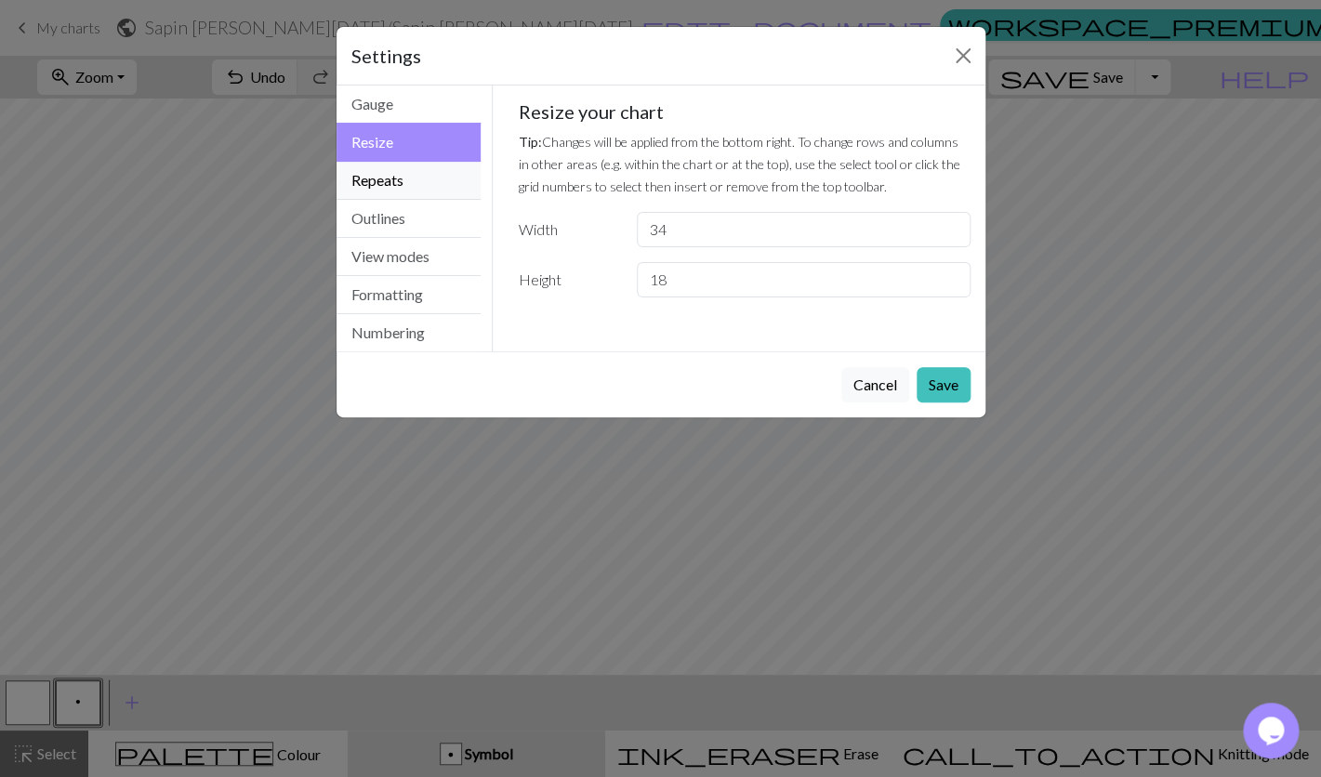
click at [409, 179] on button "Repeats" at bounding box center [408, 181] width 145 height 38
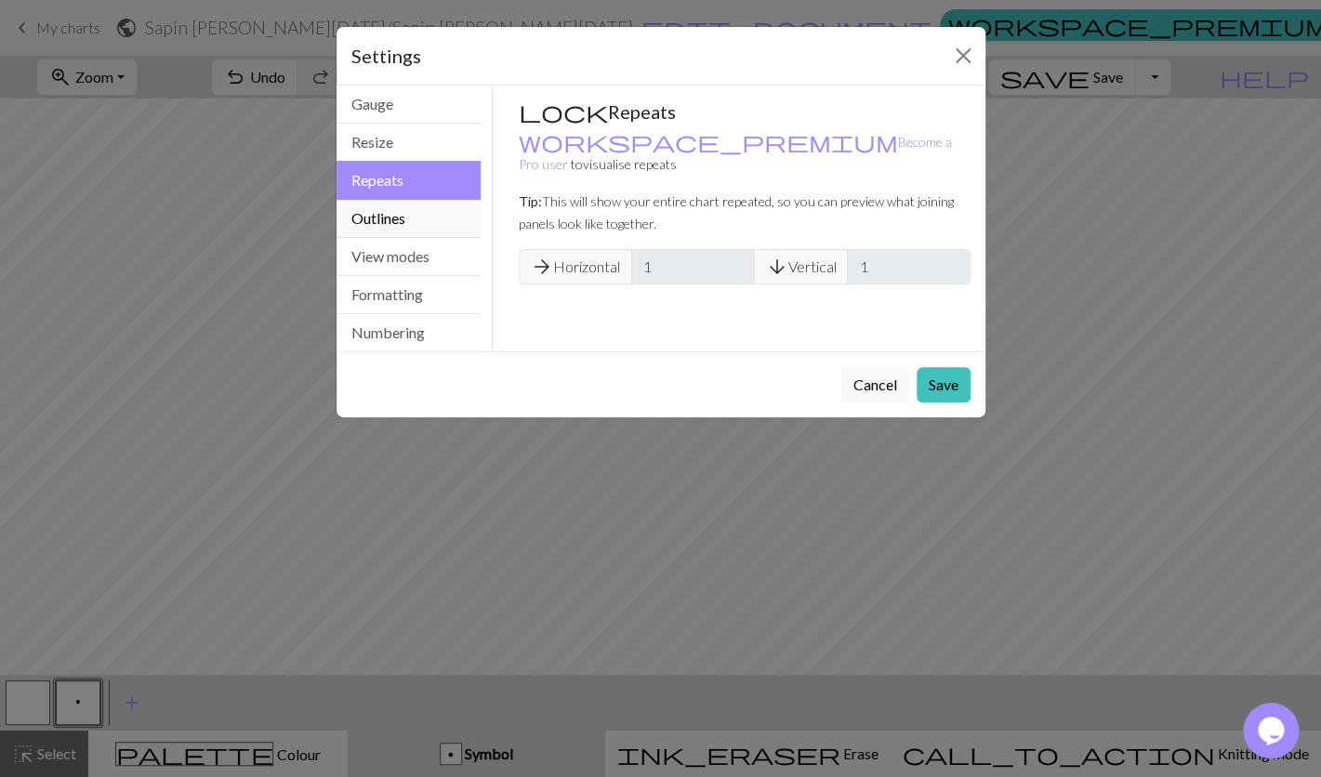
click at [411, 220] on button "Outlines" at bounding box center [408, 219] width 145 height 38
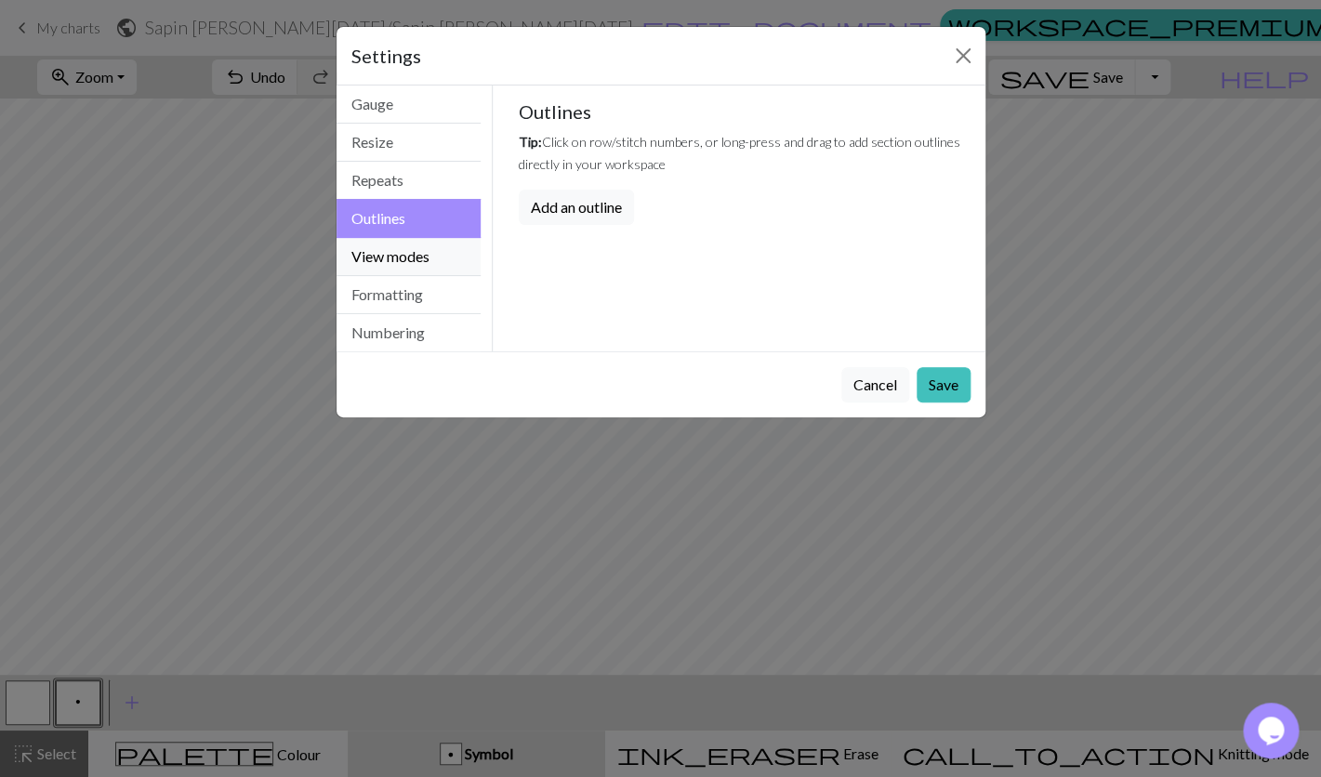
click at [428, 261] on button "View modes" at bounding box center [408, 257] width 145 height 38
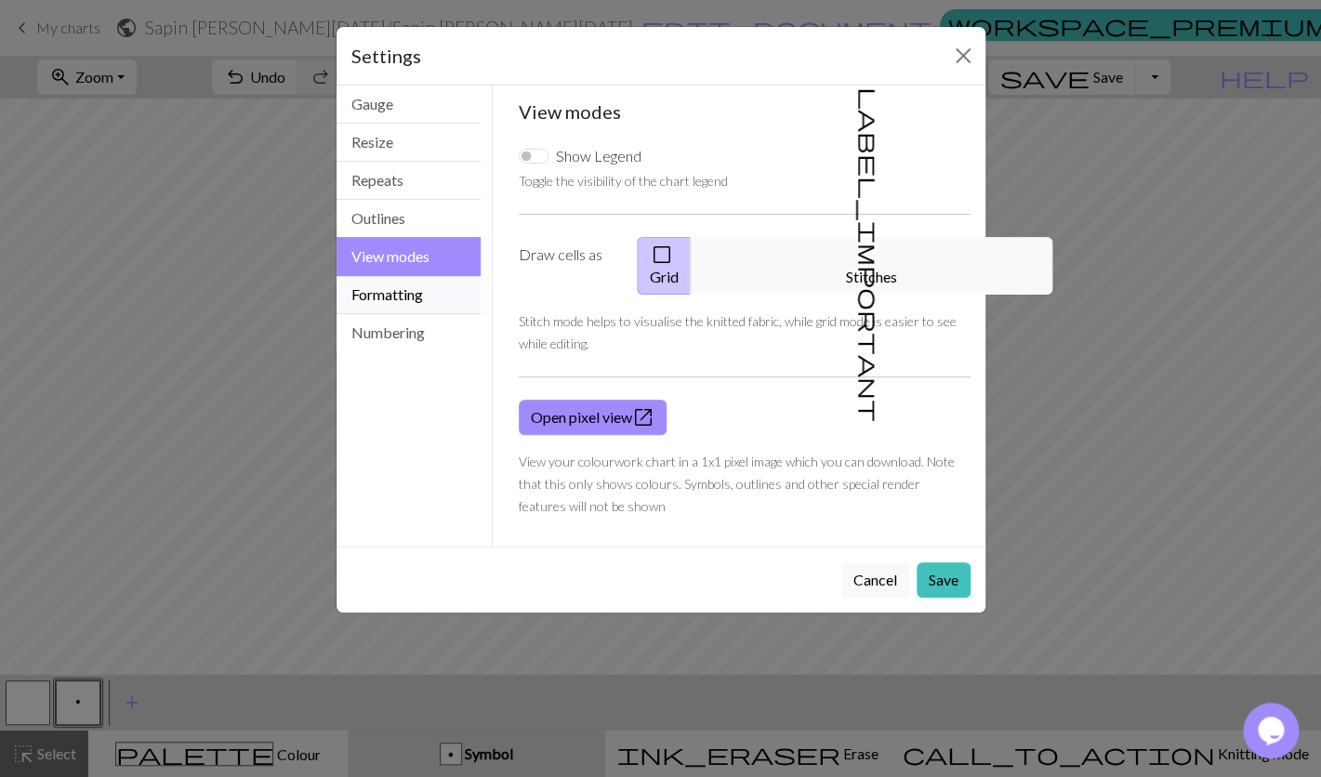
click at [428, 296] on button "Formatting" at bounding box center [408, 295] width 145 height 38
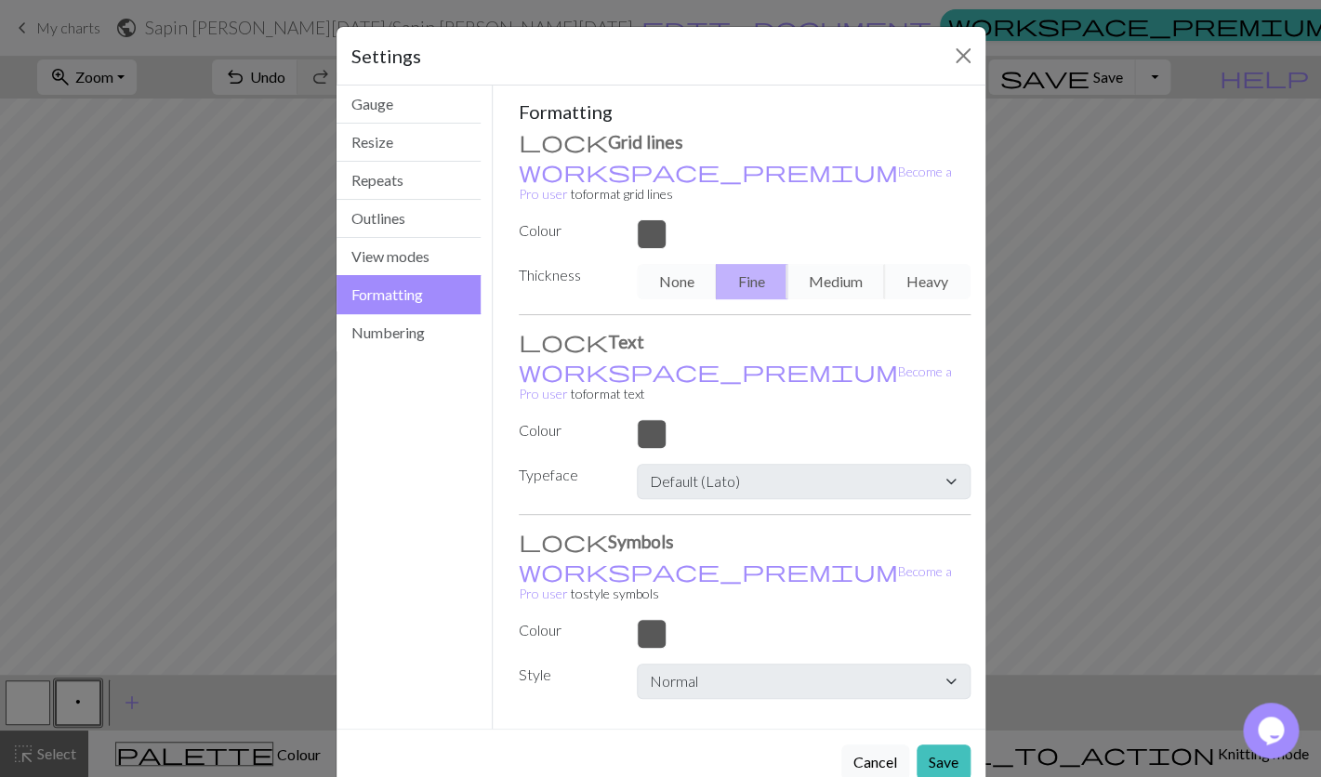
click at [674, 264] on div "None Fine Medium Heavy" at bounding box center [803, 281] width 355 height 35
click at [826, 264] on div "None Fine Medium Heavy" at bounding box center [803, 281] width 355 height 35
click at [862, 745] on button "Cancel" at bounding box center [875, 762] width 68 height 35
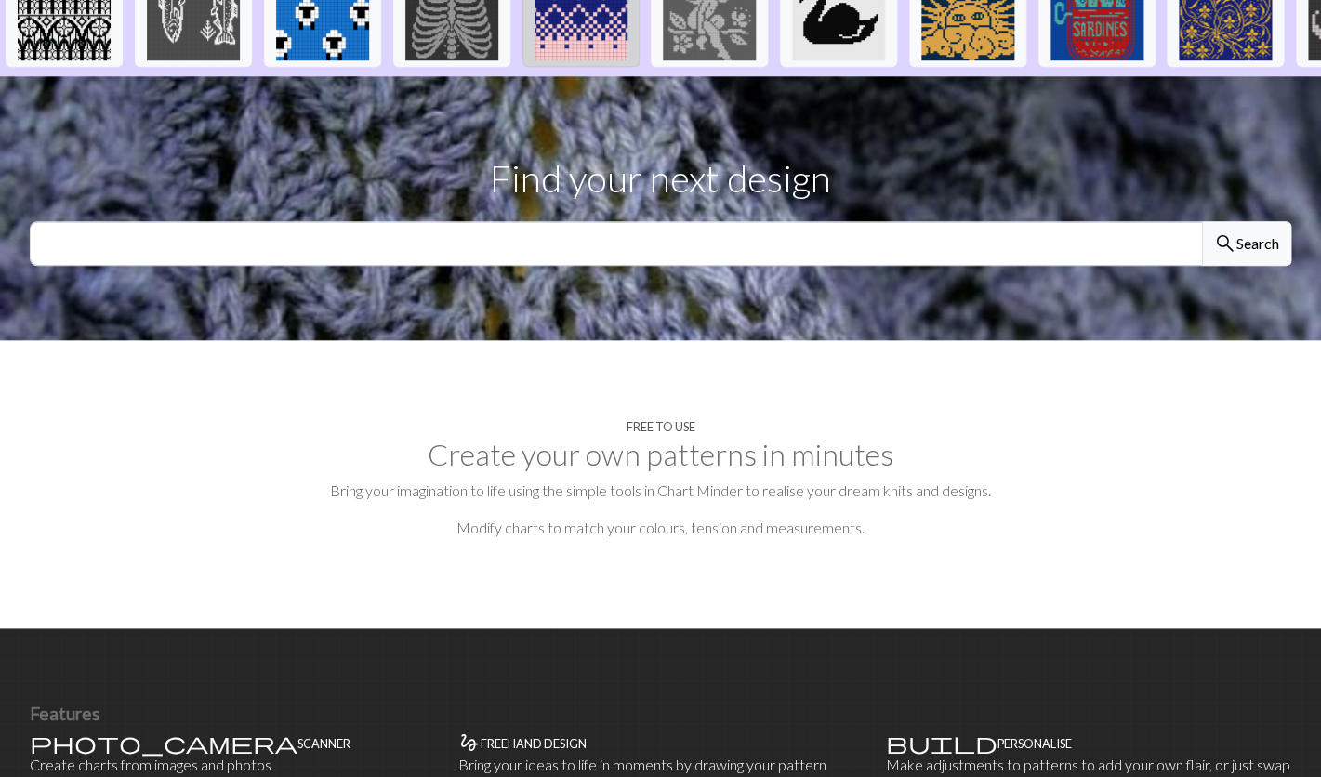
scroll to position [487, 0]
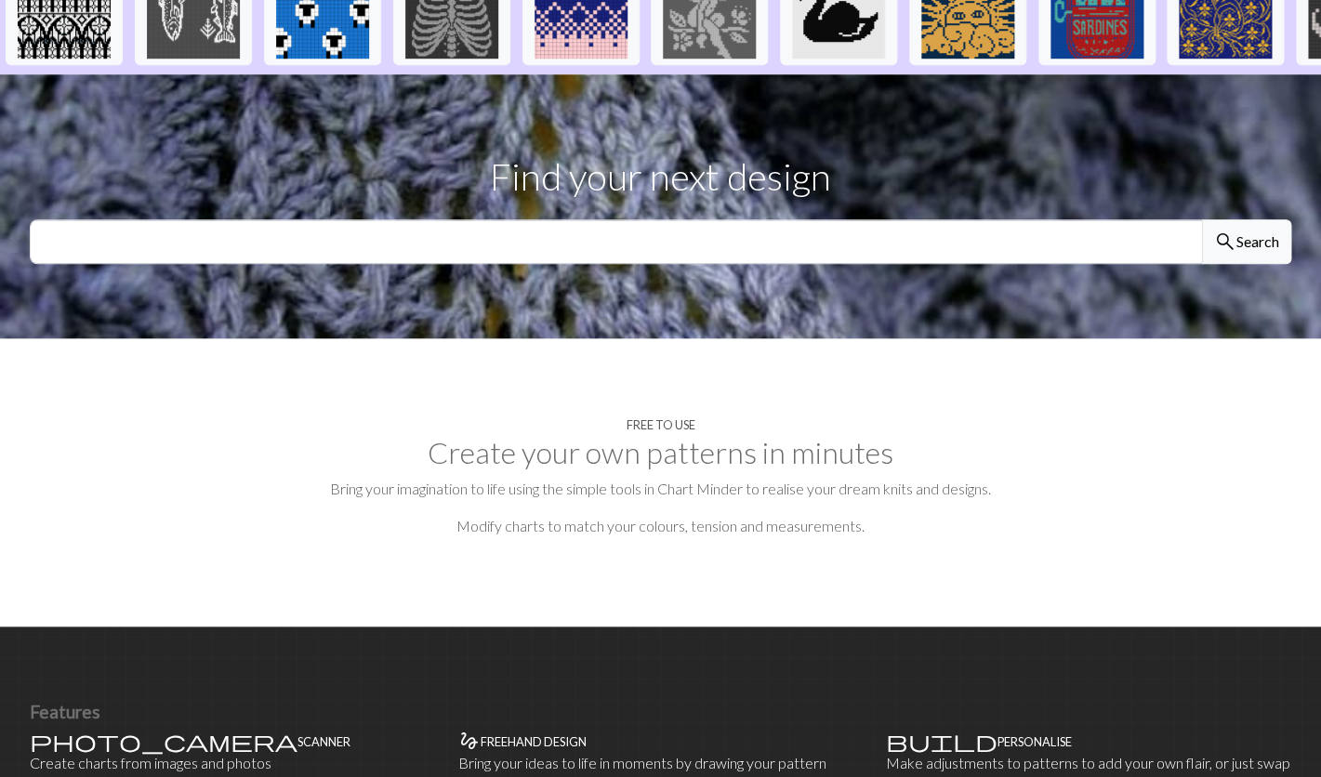
click at [554, 455] on h2 "Create your own patterns in minutes" at bounding box center [660, 452] width 1261 height 35
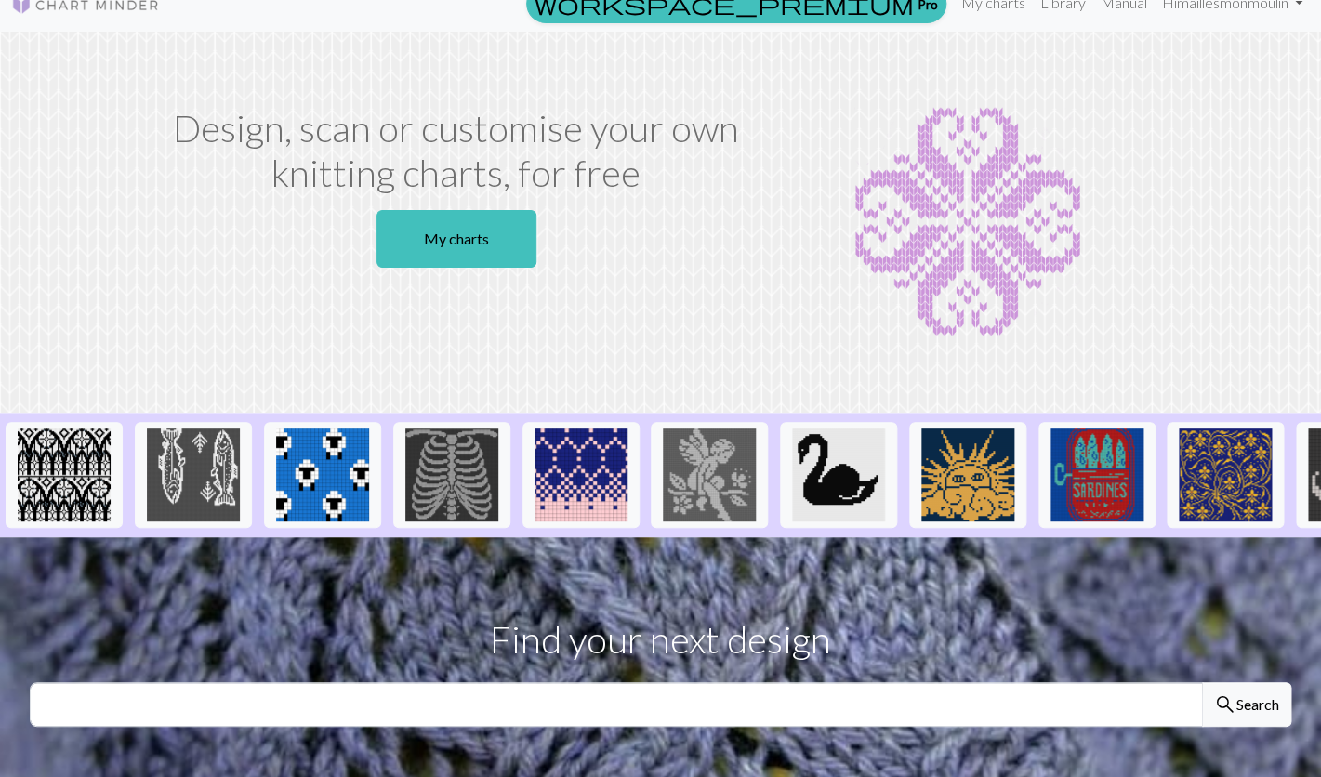
scroll to position [0, 0]
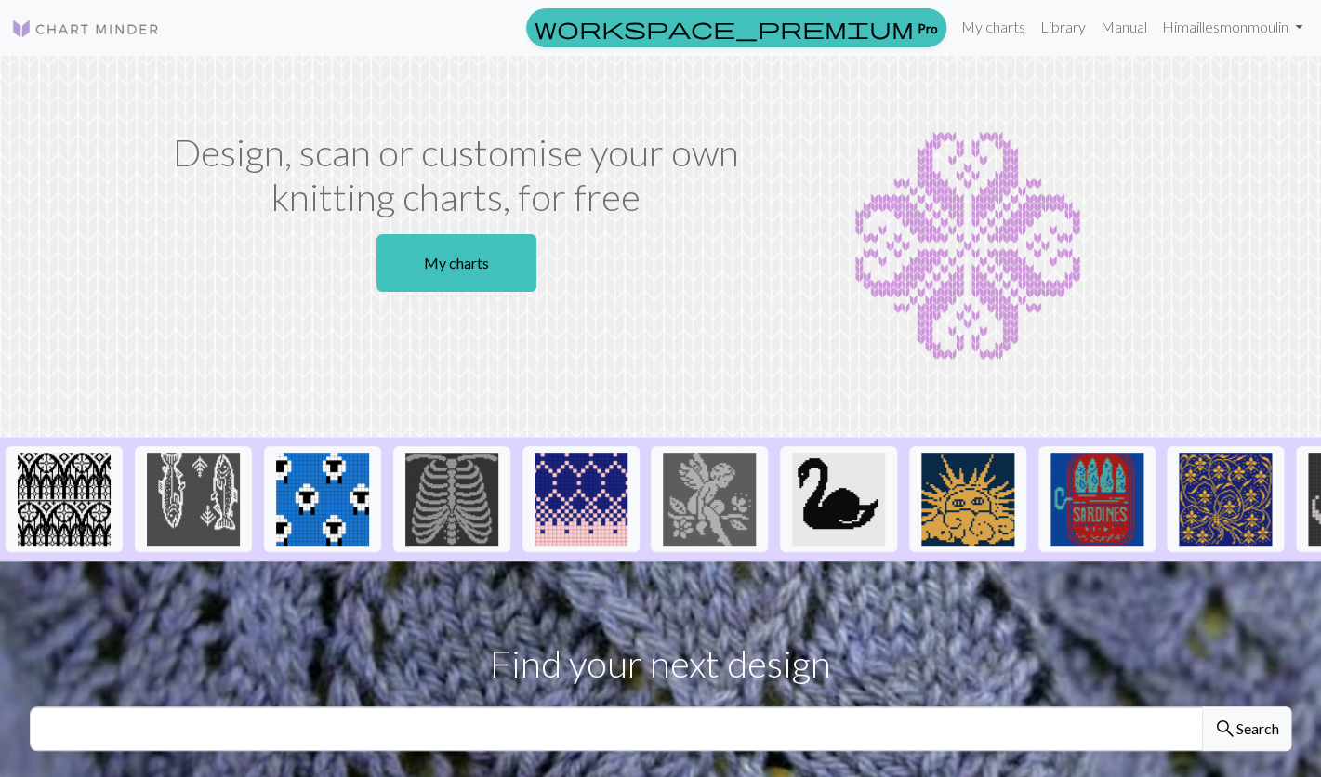
click at [138, 33] on img at bounding box center [85, 29] width 149 height 22
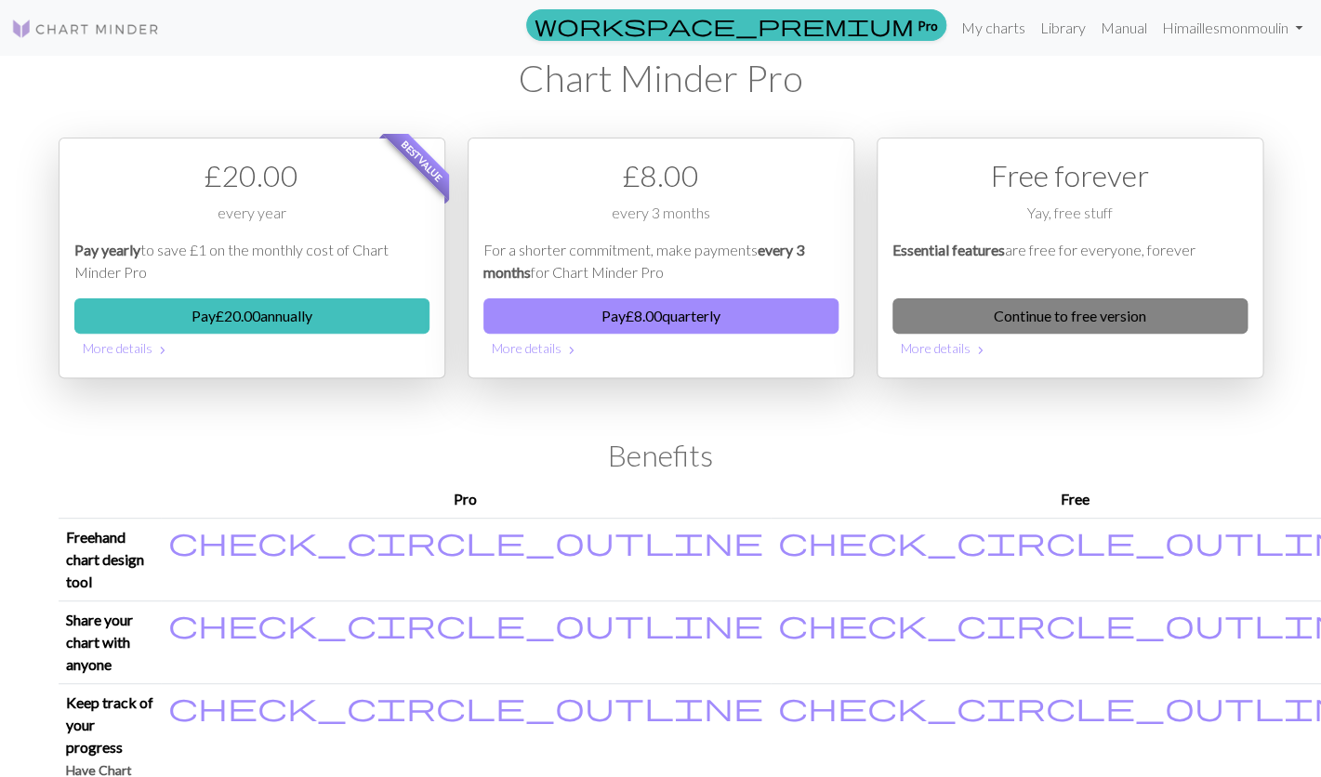
click at [1064, 318] on link "Continue to free version" at bounding box center [1069, 315] width 355 height 35
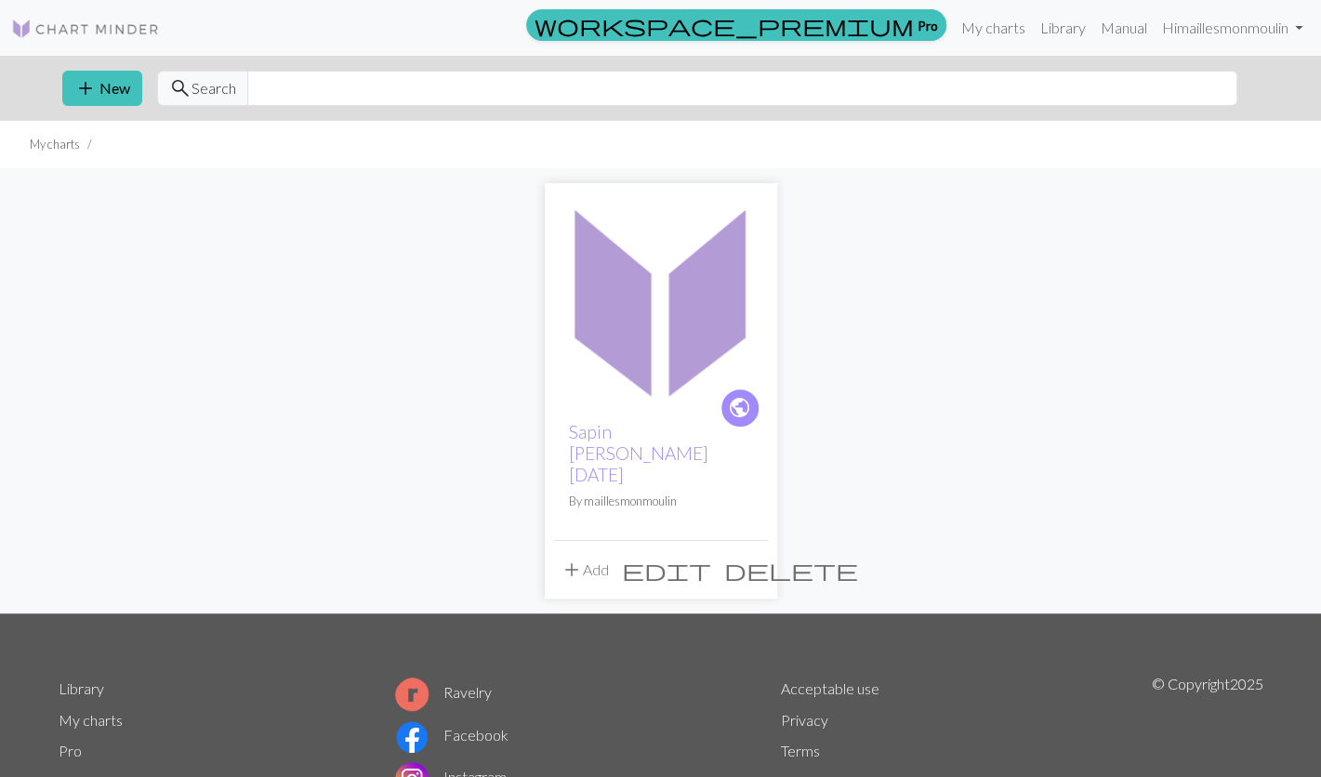
click at [692, 342] on img at bounding box center [661, 299] width 214 height 214
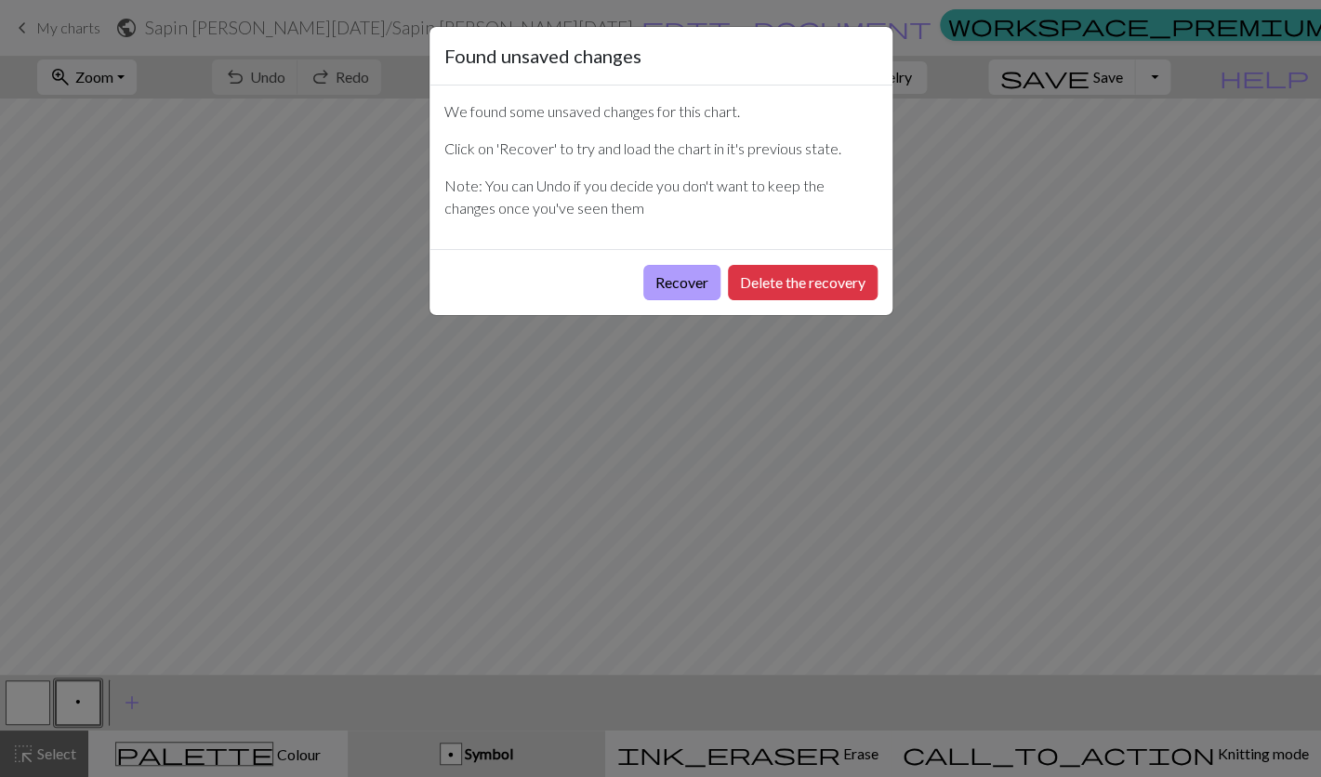
click at [692, 293] on button "Recover" at bounding box center [681, 282] width 77 height 35
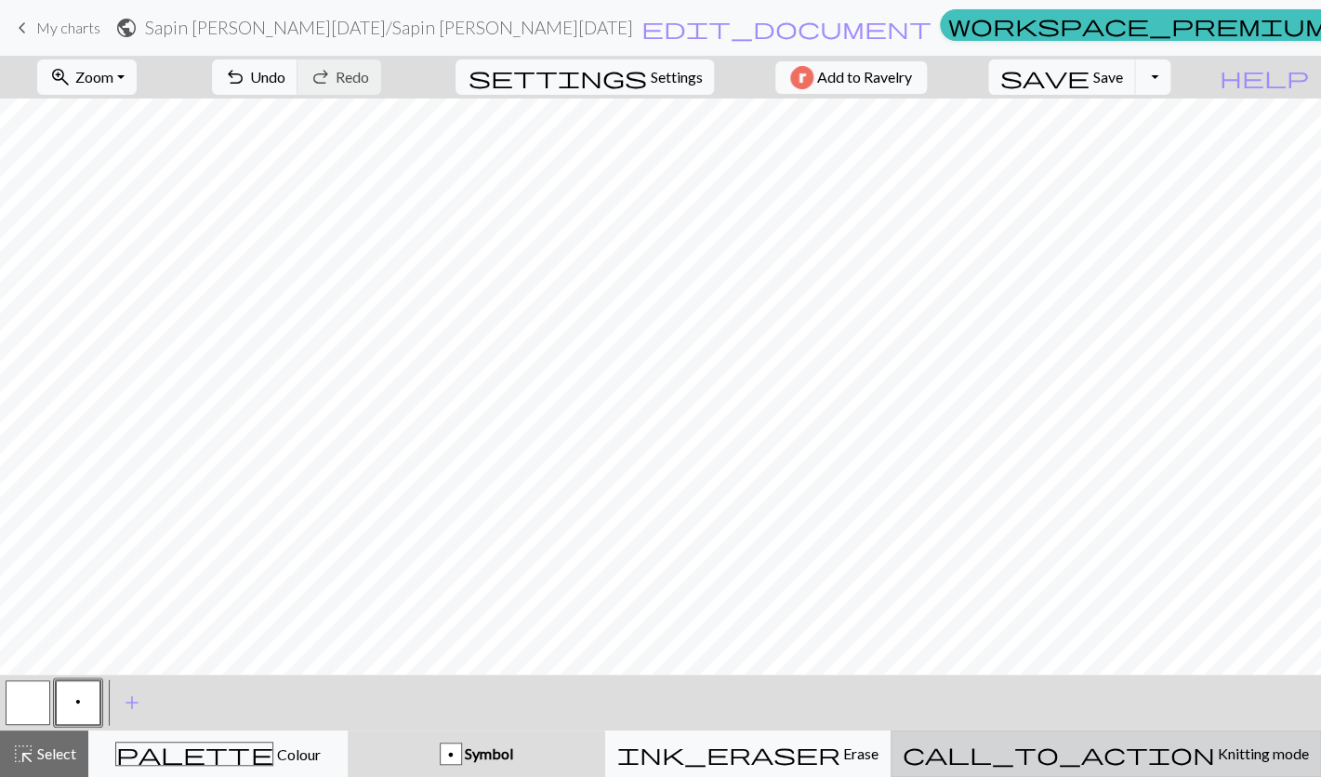
click at [1160, 764] on div "call_to_action Knitting mode Knitting mode" at bounding box center [1106, 754] width 406 height 22
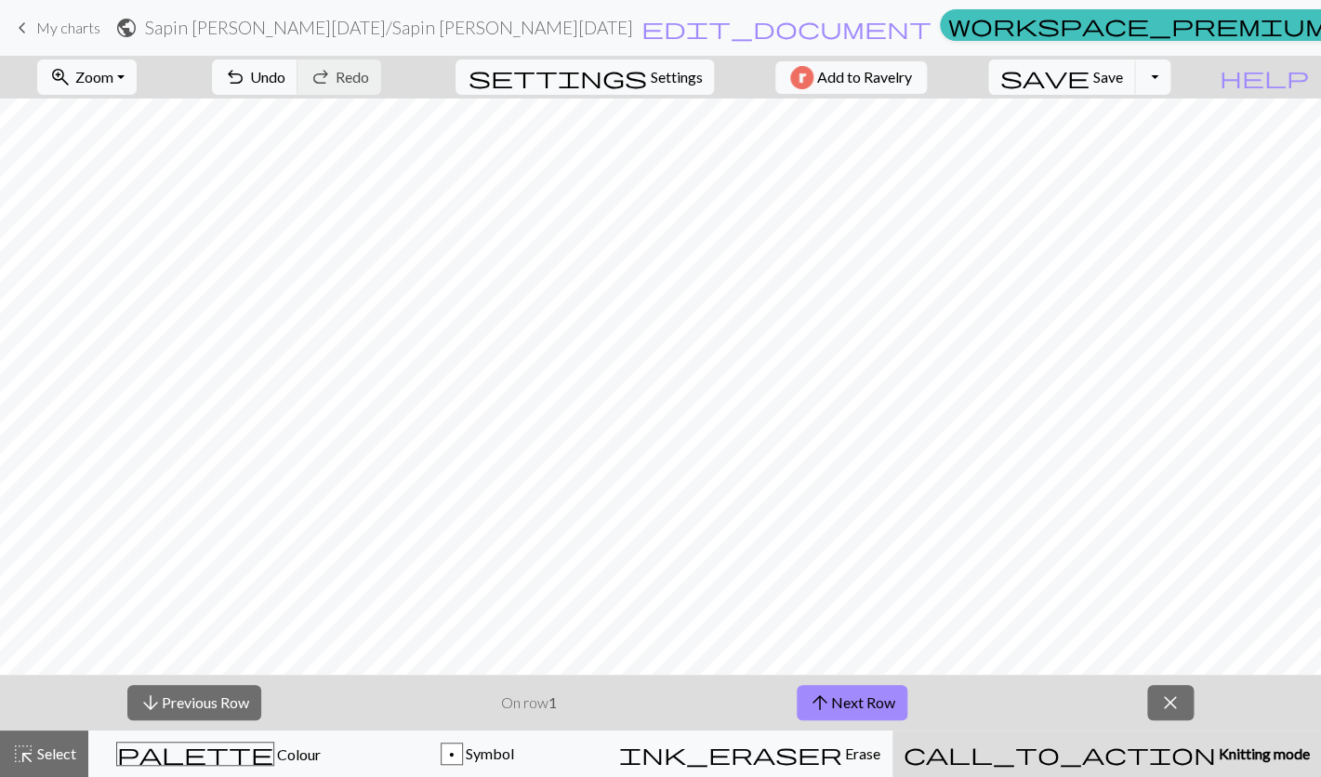
click at [1160, 764] on div "call_to_action Knitting mode Knitting mode" at bounding box center [1106, 754] width 406 height 22
click at [1181, 699] on span "close" at bounding box center [1170, 703] width 22 height 26
